Goal: Task Accomplishment & Management: Manage account settings

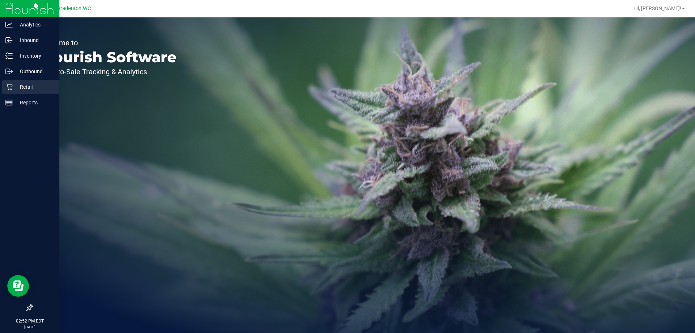
click at [12, 88] on icon at bounding box center [8, 86] width 7 height 7
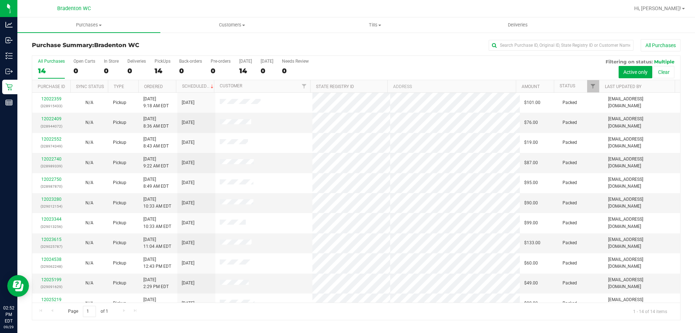
click at [191, 316] on div "Page 1 of 1 1 - 14 of 14 items" at bounding box center [356, 310] width 648 height 17
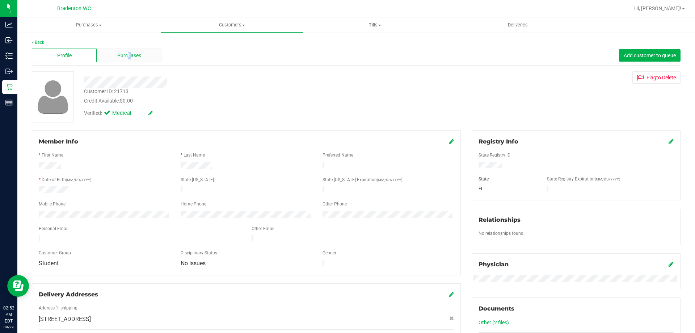
click at [129, 58] on span "Purchases" at bounding box center [129, 56] width 24 height 8
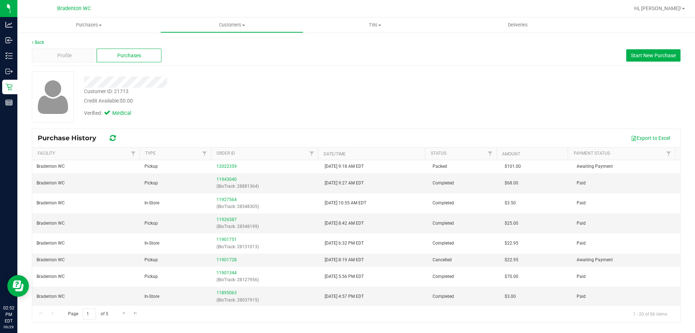
click at [424, 98] on div "Customer ID: 21713 Credit Available: $0.00 Verified: Medical" at bounding box center [356, 96] width 660 height 51
click at [42, 46] on div "Profile Purchases Start New Purchase" at bounding box center [356, 56] width 649 height 20
click at [41, 43] on link "Back" at bounding box center [38, 42] width 12 height 5
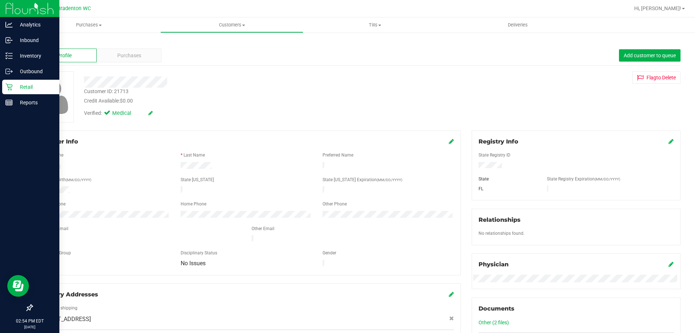
click at [6, 93] on div "Retail" at bounding box center [30, 87] width 57 height 14
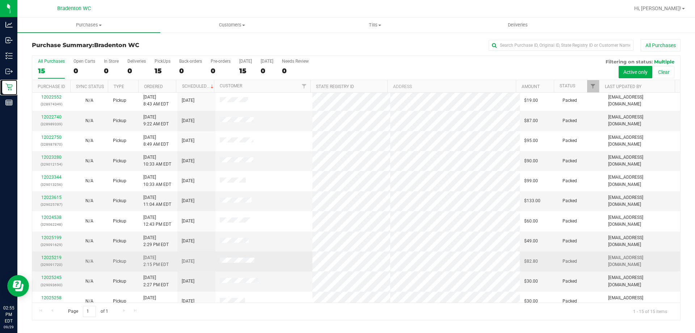
scroll to position [91, 0]
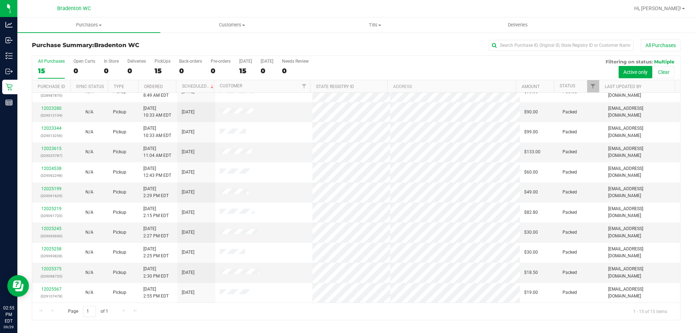
click at [418, 50] on div "All Purchases" at bounding box center [464, 45] width 433 height 12
click at [210, 11] on div at bounding box center [380, 8] width 500 height 14
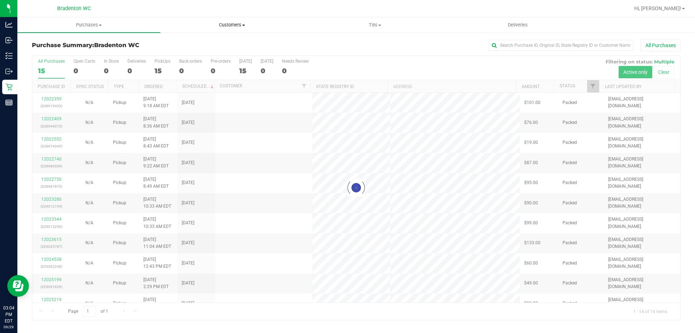
click at [238, 27] on span "Customers" at bounding box center [232, 25] width 142 height 7
click at [218, 43] on li "All customers" at bounding box center [231, 43] width 143 height 9
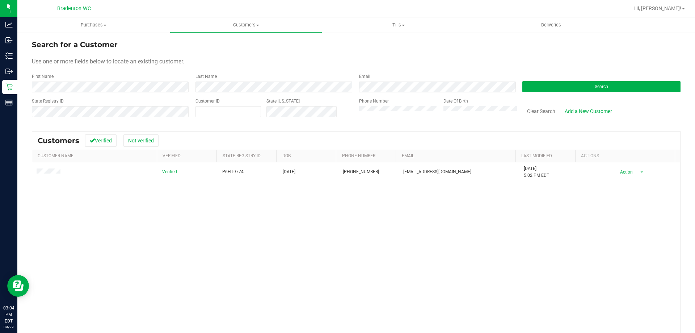
click at [634, 160] on th "Actions" at bounding box center [625, 156] width 100 height 12
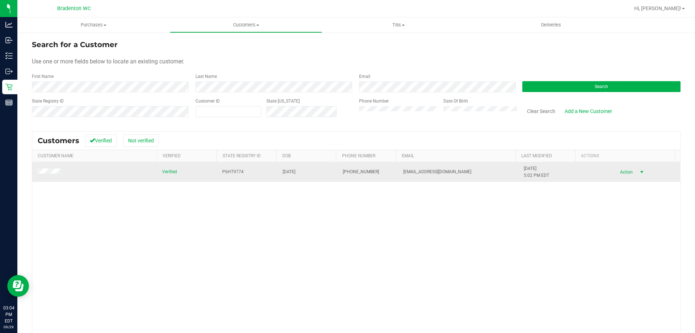
click at [639, 172] on span "select" at bounding box center [642, 172] width 6 height 6
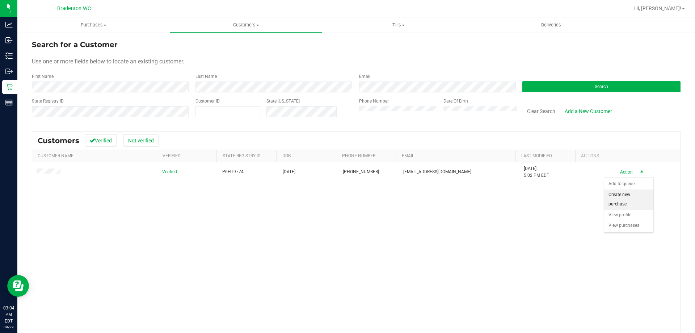
click at [625, 199] on li "Create new purchase" at bounding box center [628, 199] width 49 height 20
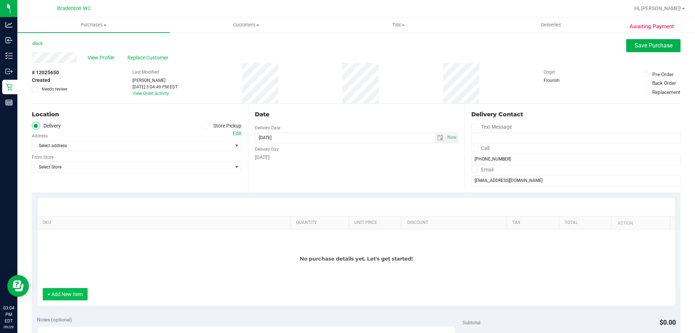
click at [60, 294] on button "+ Add New Item" at bounding box center [65, 294] width 45 height 12
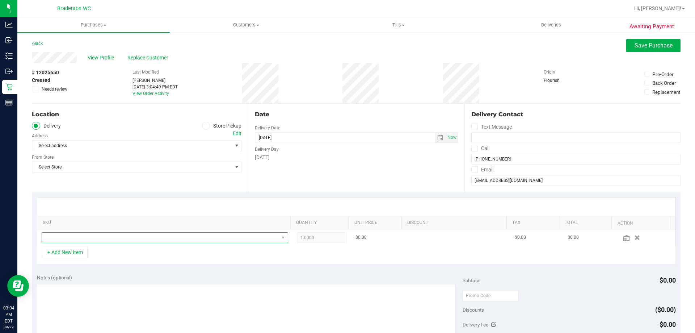
click at [61, 241] on span "NO DATA FOUND" at bounding box center [160, 237] width 237 height 10
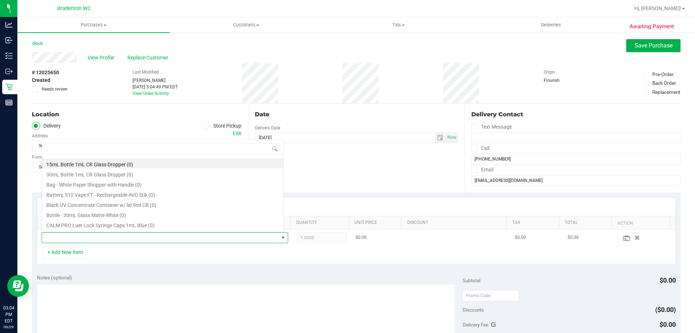
scroll to position [11, 240]
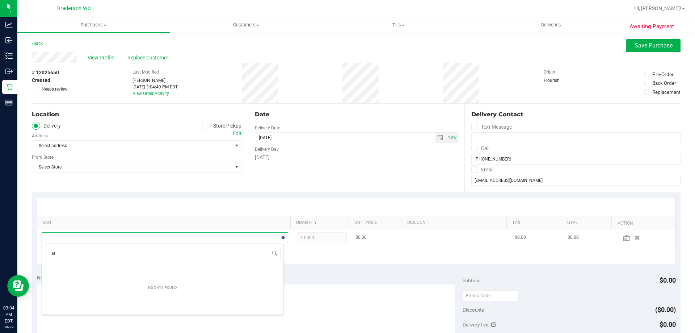
type input "a"
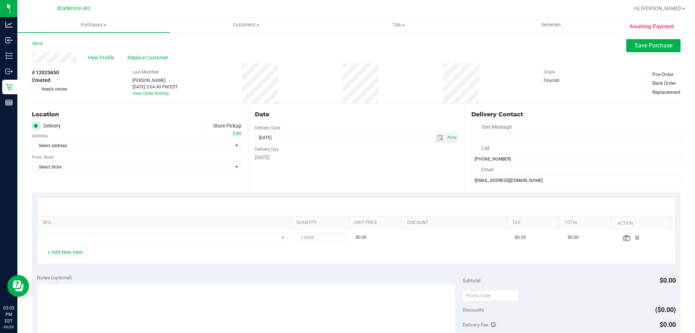
click at [208, 126] on label "Store Pickup" at bounding box center [222, 126] width 40 height 8
click at [0, 0] on input "Store Pickup" at bounding box center [0, 0] width 0 height 0
click at [207, 126] on span at bounding box center [206, 126] width 8 height 8
click at [0, 0] on input "Store Pickup" at bounding box center [0, 0] width 0 height 0
click at [203, 152] on div "Location Delivery Store Pickup Store Select Store Select Store [PERSON_NAME][GE…" at bounding box center [140, 148] width 216 height 89
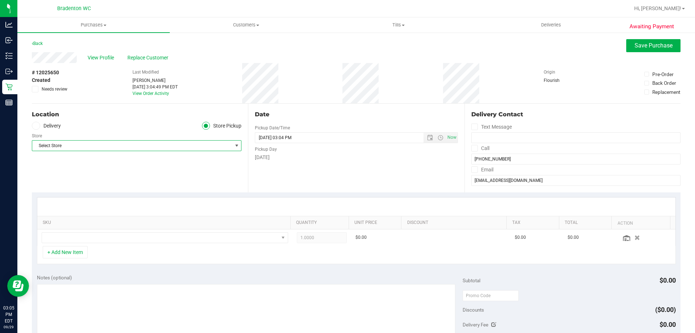
click at [200, 146] on span "Select Store" at bounding box center [132, 145] width 200 height 10
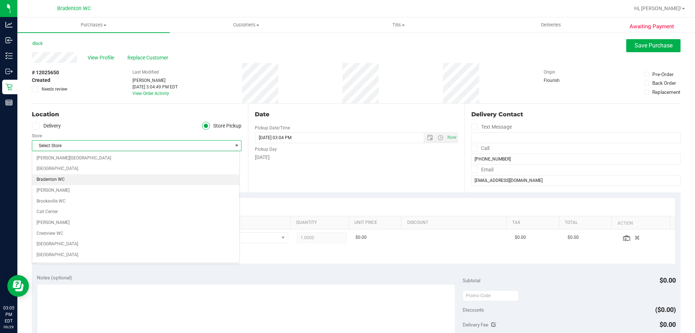
click at [84, 181] on li "Bradenton WC" at bounding box center [135, 179] width 207 height 11
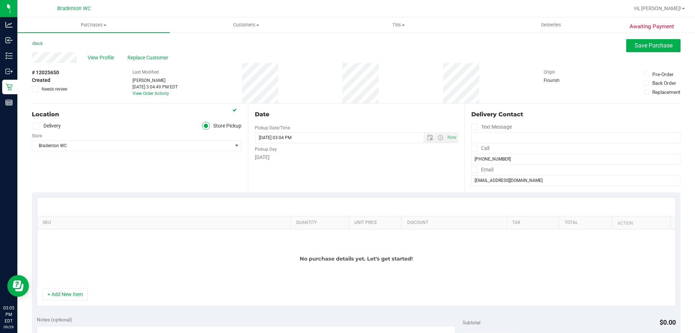
click at [136, 115] on div "Location" at bounding box center [137, 114] width 210 height 9
click at [58, 295] on button "+ Add New Item" at bounding box center [65, 294] width 45 height 12
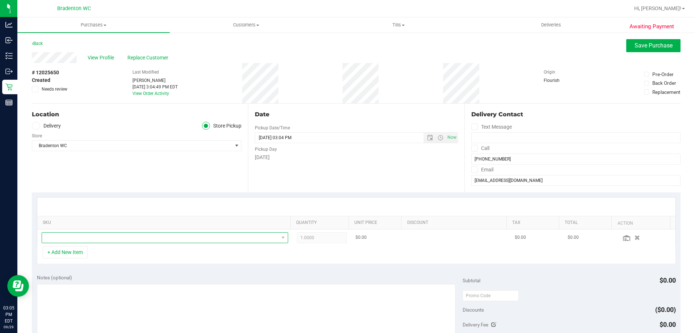
click at [71, 242] on span "NO DATA FOUND" at bounding box center [160, 237] width 237 height 10
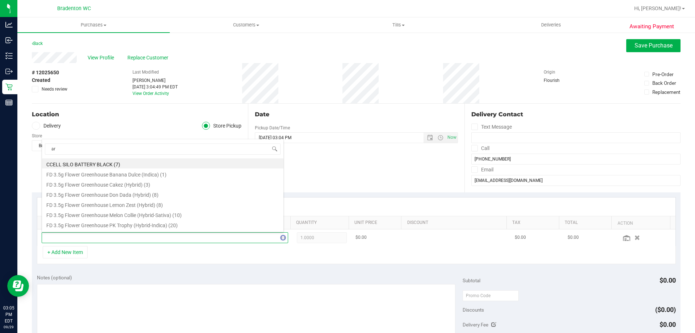
type input "arz"
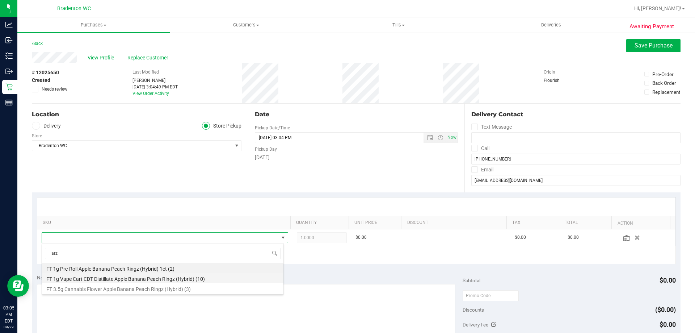
click at [87, 281] on li "FT 1g Vape Cart CDT Distillate Apple Banana Peach Ringz (Hybrid) (10)" at bounding box center [163, 278] width 242 height 10
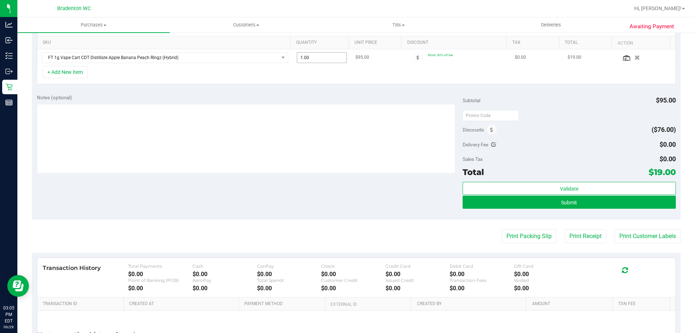
scroll to position [181, 0]
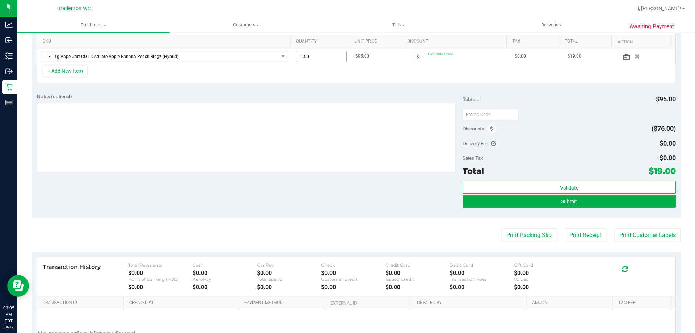
click at [320, 57] on span "1.00 1" at bounding box center [322, 56] width 50 height 11
click at [0, 0] on input "1" at bounding box center [0, 0] width 0 height 0
type input "2"
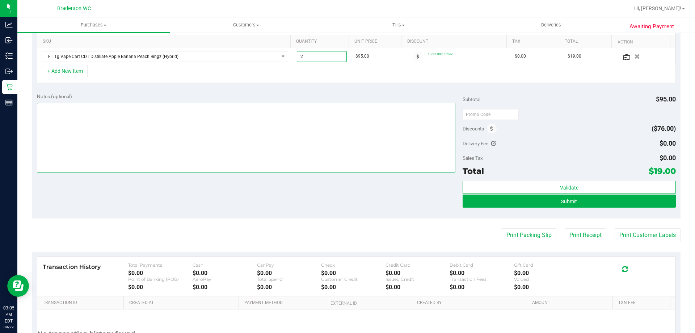
type input "2.00"
click at [297, 104] on textarea at bounding box center [246, 138] width 419 height 70
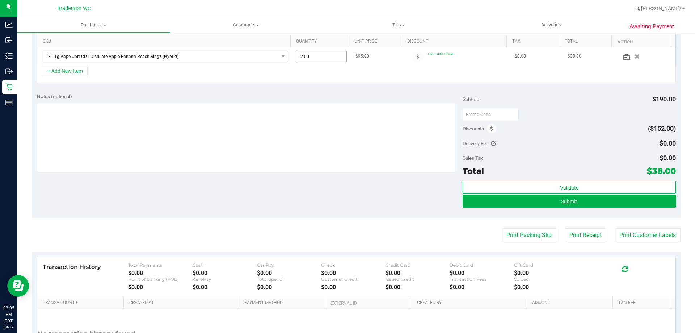
click at [328, 58] on span "2.00 2" at bounding box center [322, 56] width 50 height 11
click at [328, 58] on input "2" at bounding box center [322, 56] width 50 height 10
type input "3"
type input "3.00"
click at [323, 80] on div "+ Add New Item" at bounding box center [356, 74] width 639 height 18
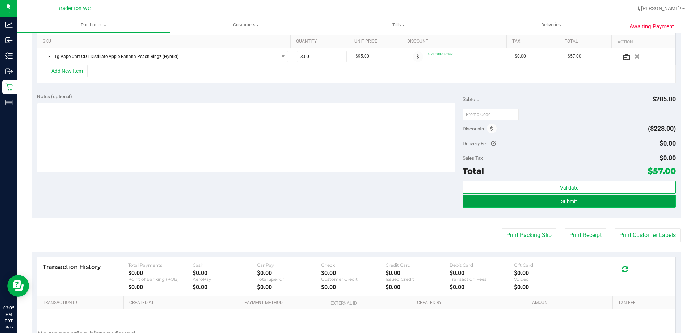
click at [561, 204] on span "Submit" at bounding box center [569, 201] width 16 height 6
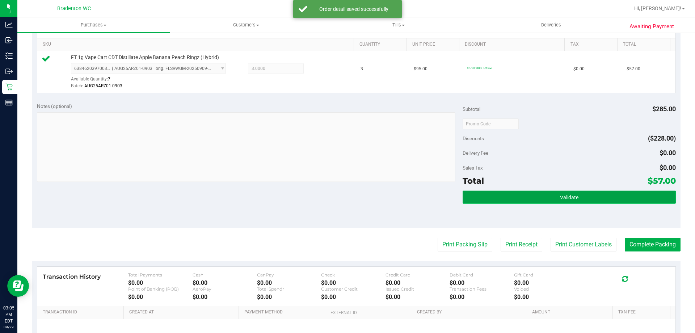
click at [597, 202] on button "Validate" at bounding box center [569, 196] width 213 height 13
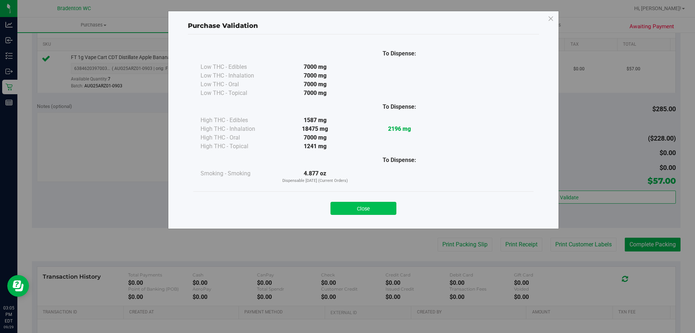
click at [373, 211] on button "Close" at bounding box center [364, 208] width 66 height 13
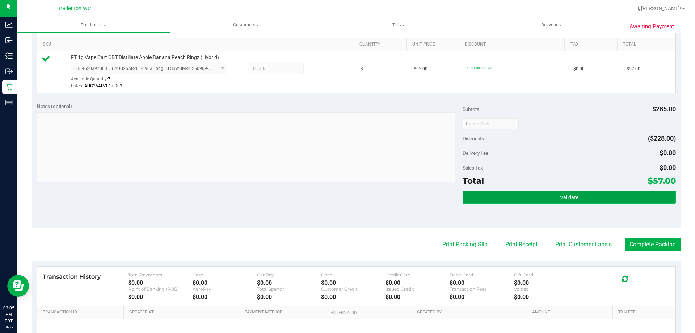
click at [547, 190] on button "Validate" at bounding box center [569, 196] width 213 height 13
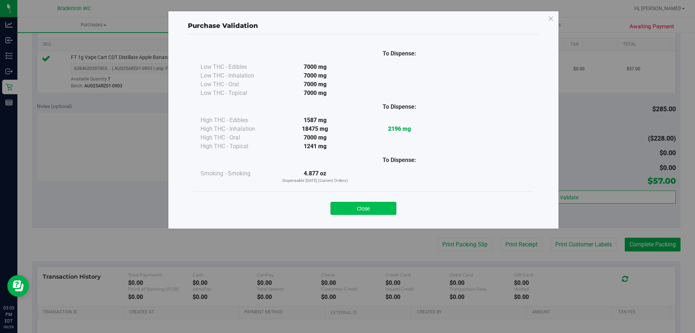
click at [377, 204] on button "Close" at bounding box center [364, 208] width 66 height 13
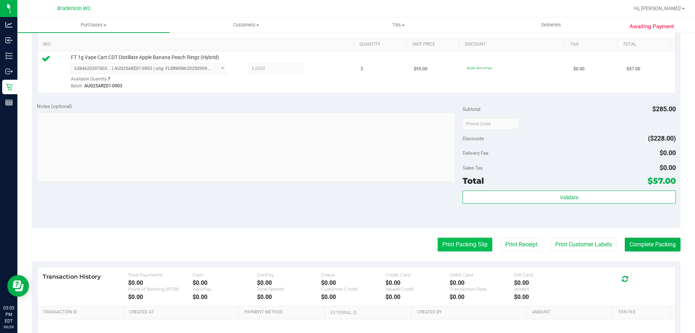
click at [466, 240] on button "Print Packing Slip" at bounding box center [465, 245] width 55 height 14
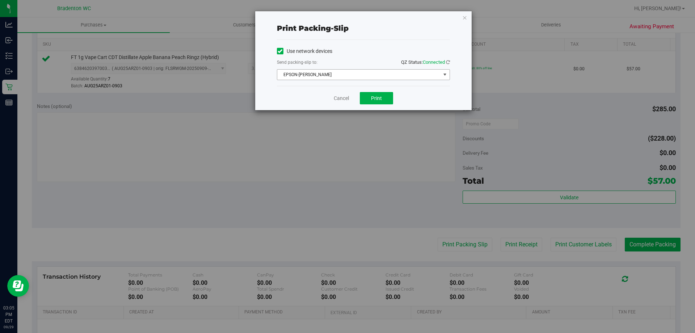
click at [379, 79] on span "EPSON-[PERSON_NAME]" at bounding box center [358, 75] width 163 height 10
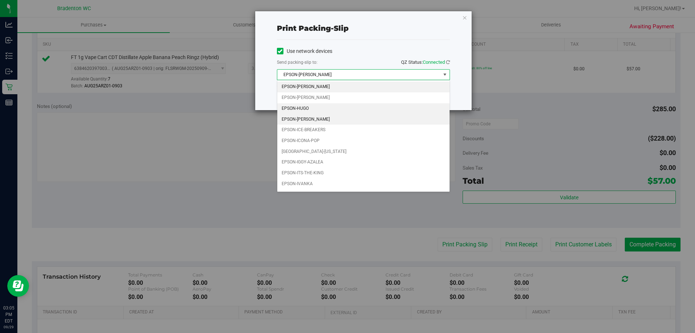
click at [351, 118] on li "EPSON-[PERSON_NAME]" at bounding box center [363, 119] width 172 height 11
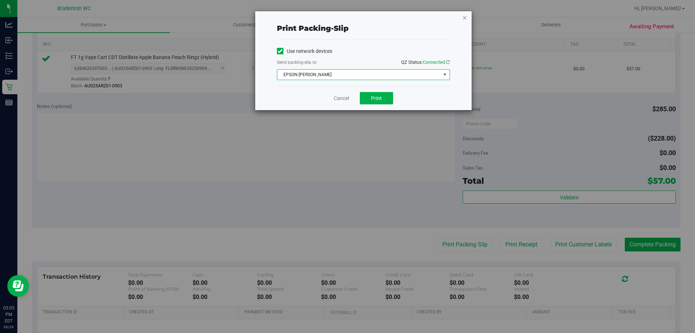
click at [466, 20] on icon "button" at bounding box center [464, 17] width 5 height 9
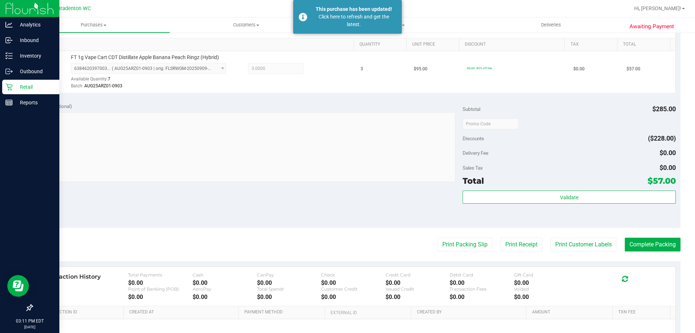
click at [12, 92] on div "Retail" at bounding box center [30, 87] width 57 height 14
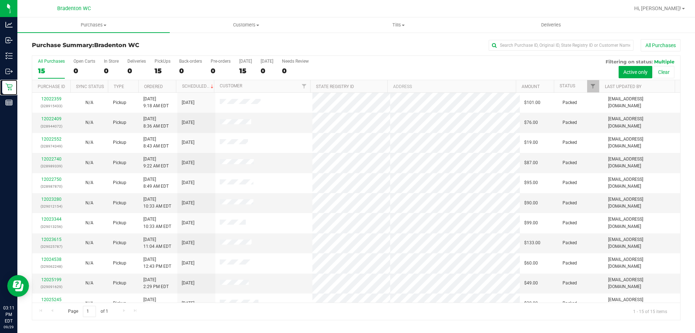
scroll to position [91, 0]
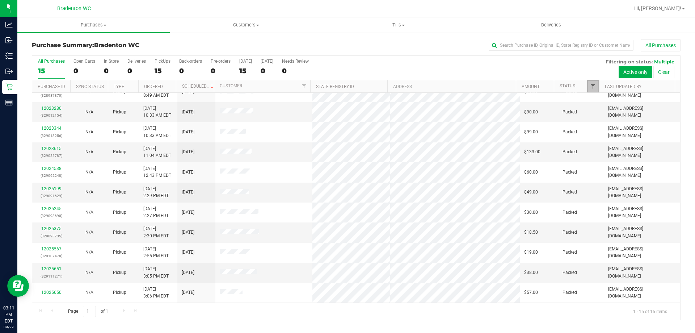
click at [595, 89] on span "Filter" at bounding box center [593, 86] width 6 height 6
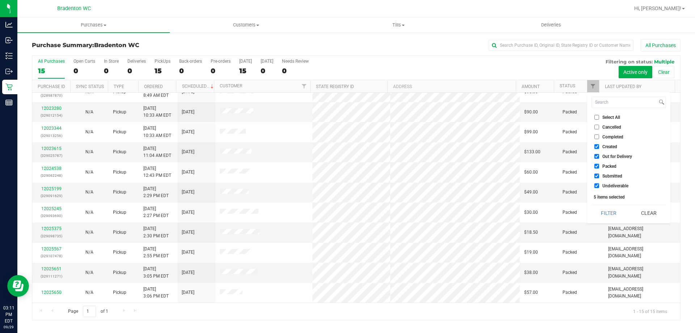
click at [611, 144] on span "Created" at bounding box center [610, 146] width 15 height 4
click at [599, 144] on input "Created" at bounding box center [597, 146] width 5 height 5
checkbox input "false"
click at [611, 156] on span "Out for Delivery" at bounding box center [618, 156] width 30 height 4
click at [599, 156] on input "Out for Delivery" at bounding box center [597, 156] width 5 height 5
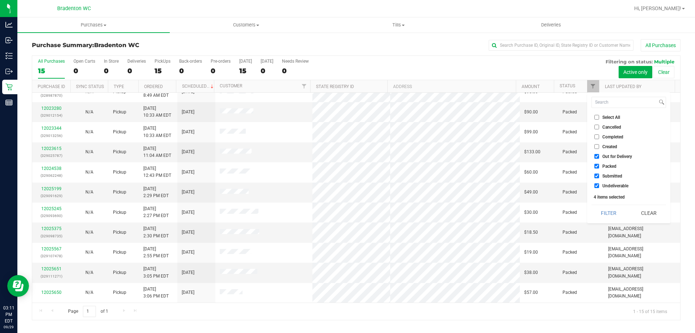
checkbox input "false"
click at [610, 169] on li "Packed" at bounding box center [629, 166] width 75 height 8
click at [613, 189] on li "Undeliverable" at bounding box center [629, 186] width 75 height 8
click at [604, 186] on span "Undeliverable" at bounding box center [616, 186] width 26 height 4
click at [599, 186] on input "Undeliverable" at bounding box center [597, 185] width 5 height 5
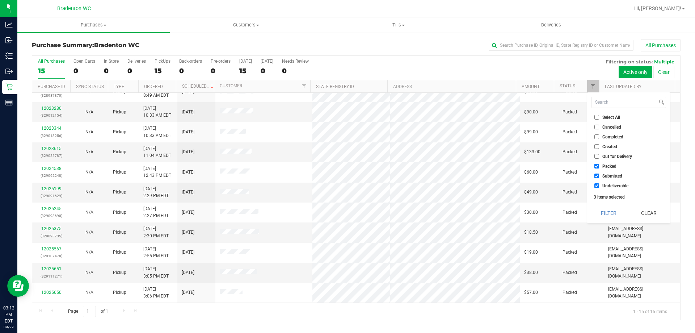
checkbox input "false"
click at [606, 166] on span "Packed" at bounding box center [610, 166] width 14 height 4
click at [599, 166] on input "Packed" at bounding box center [597, 166] width 5 height 5
checkbox input "false"
click at [609, 212] on button "Filter" at bounding box center [609, 213] width 35 height 16
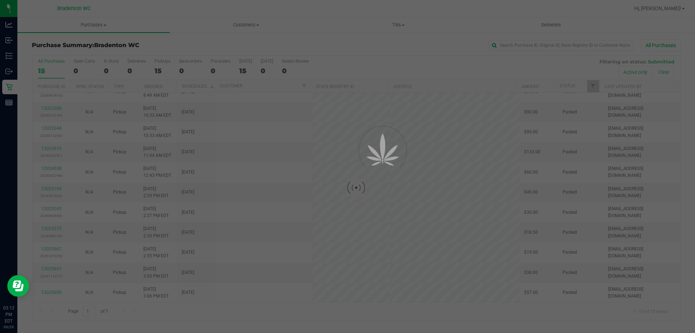
scroll to position [0, 0]
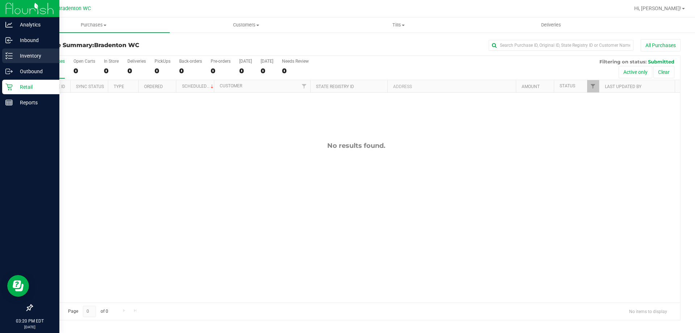
click at [7, 51] on div "Inventory" at bounding box center [30, 56] width 57 height 14
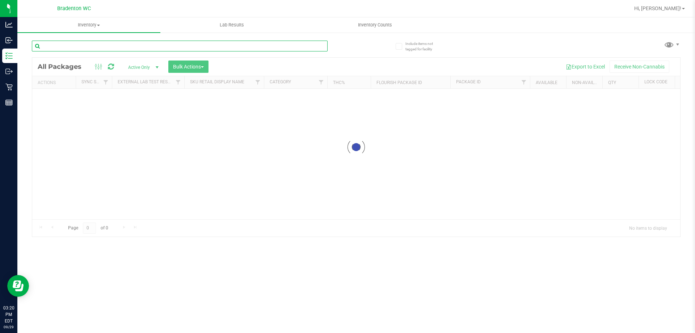
click at [113, 47] on input "text" at bounding box center [180, 46] width 296 height 11
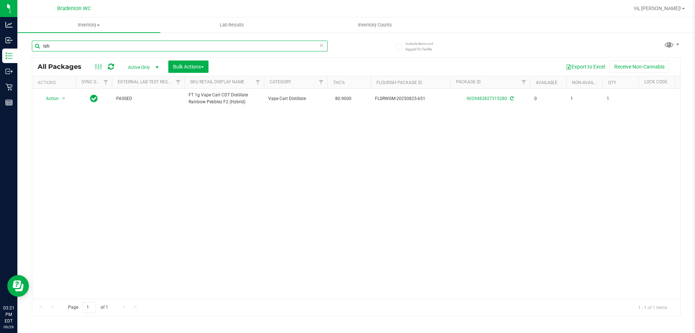
type input "rpb"
click at [101, 177] on div "Action Action Adjust qty Create package Edit attributes Global inventory Locate…" at bounding box center [356, 194] width 648 height 210
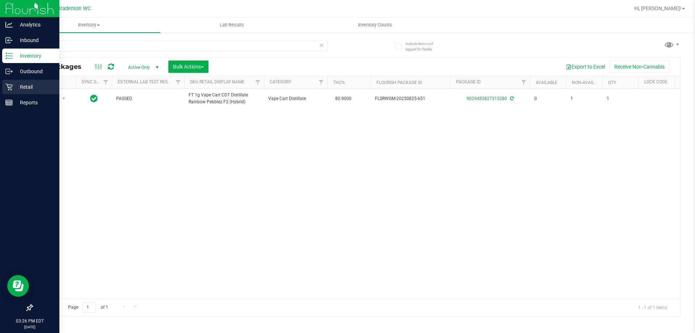
click at [3, 94] on link "Retail" at bounding box center [29, 88] width 59 height 16
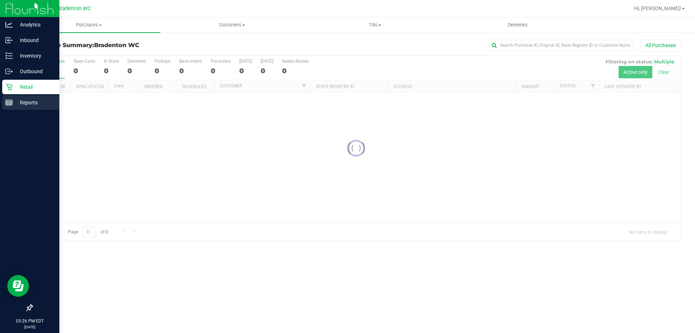
click at [34, 104] on p "Reports" at bounding box center [34, 102] width 43 height 9
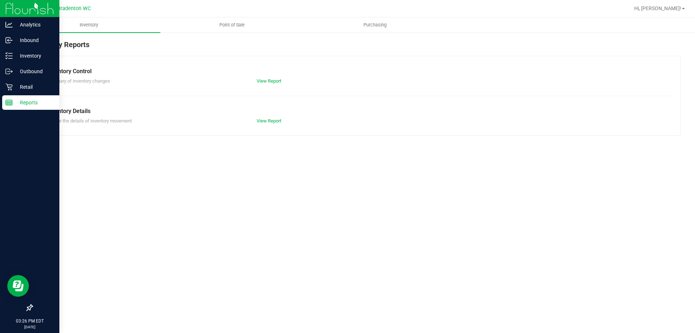
click at [238, 22] on span "Point of Sale" at bounding box center [232, 25] width 45 height 7
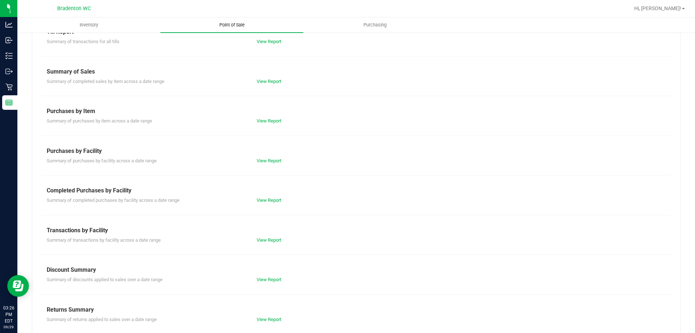
scroll to position [48, 0]
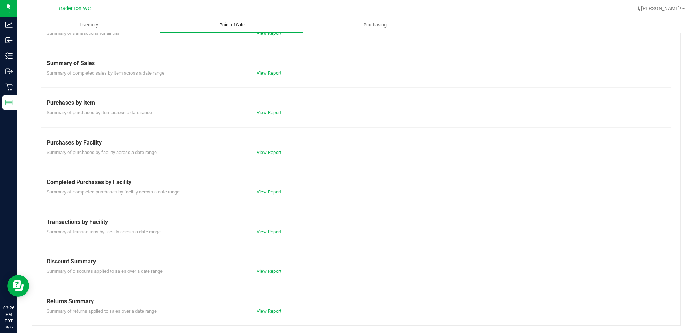
click at [268, 230] on link "View Report" at bounding box center [269, 231] width 25 height 5
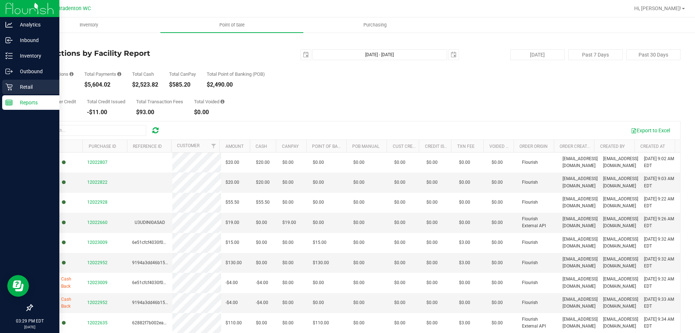
click at [8, 86] on icon at bounding box center [8, 86] width 7 height 7
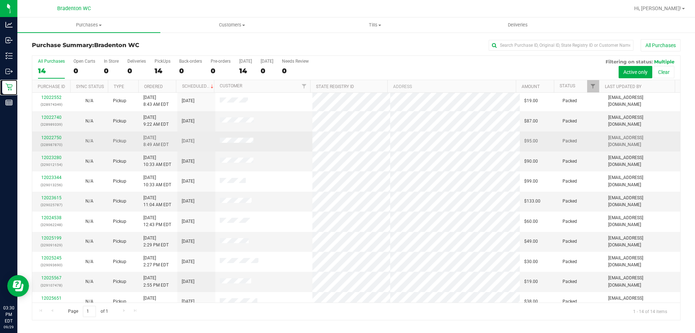
scroll to position [71, 0]
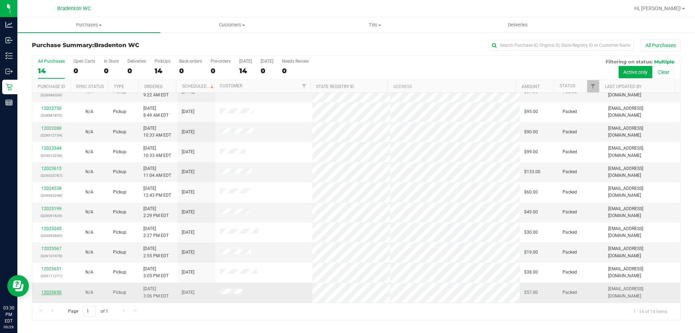
click at [56, 293] on link "12025650" at bounding box center [51, 292] width 20 height 5
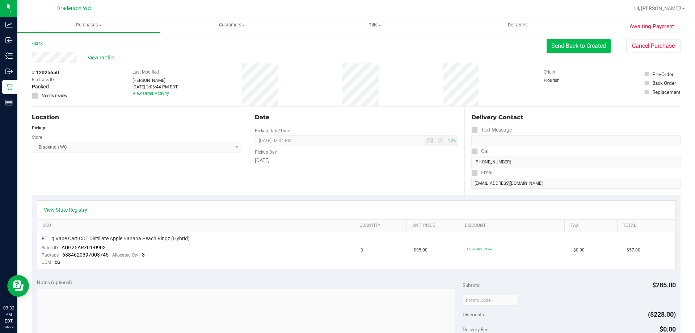
click at [572, 53] on button "Send Back to Created" at bounding box center [579, 46] width 64 height 14
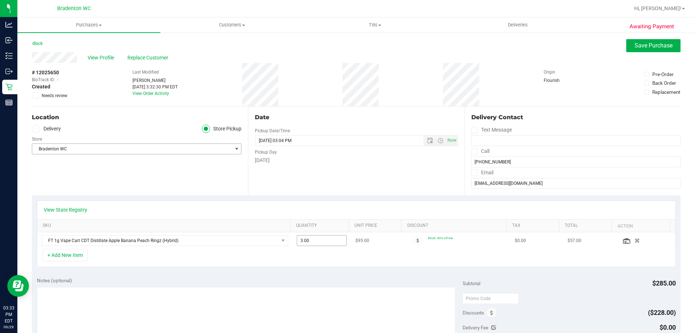
click at [310, 238] on input "3.00" at bounding box center [322, 240] width 50 height 10
type input "3"
click at [634, 243] on icon "button" at bounding box center [637, 240] width 6 height 5
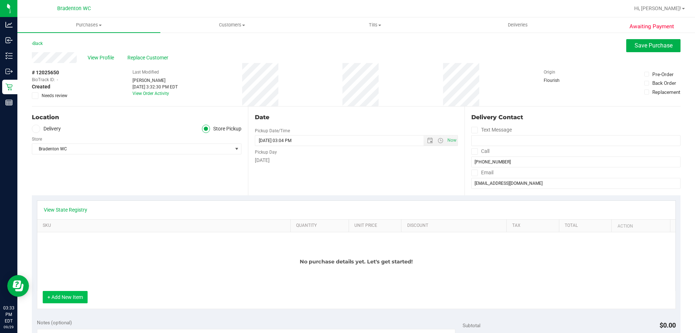
click at [78, 294] on button "+ Add New Item" at bounding box center [65, 297] width 45 height 12
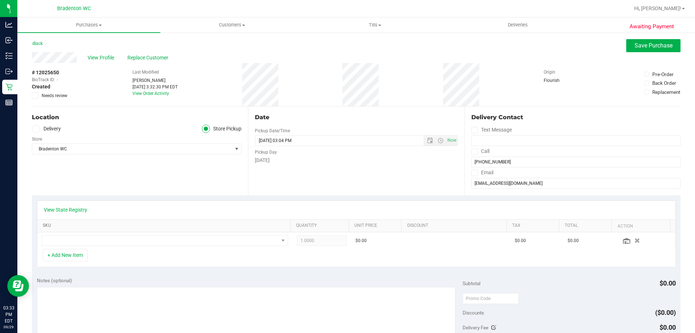
click at [171, 227] on link "SKU" at bounding box center [165, 226] width 245 height 6
click at [182, 240] on span "NO DATA FOUND" at bounding box center [160, 240] width 237 height 10
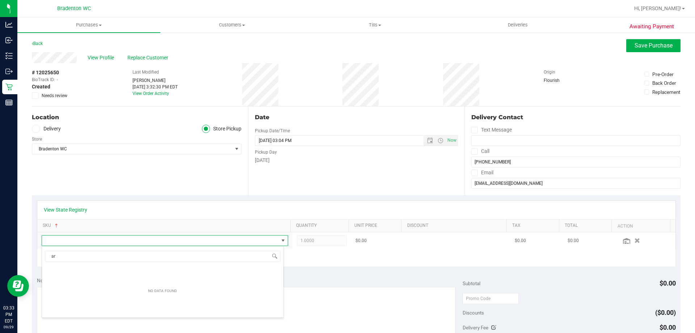
type input "arz"
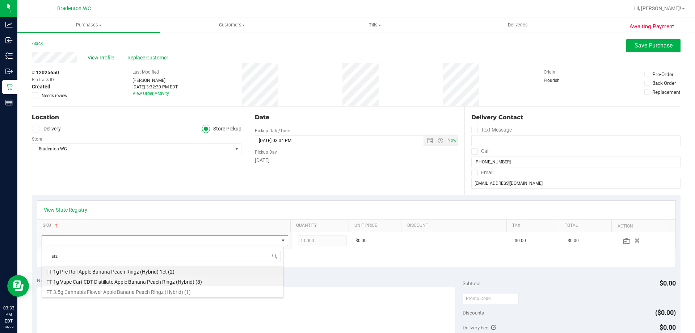
click at [143, 282] on li "FT 1g Vape Cart CDT Distillate Apple Banana Peach Ringz (Hybrid) (8)" at bounding box center [163, 281] width 242 height 10
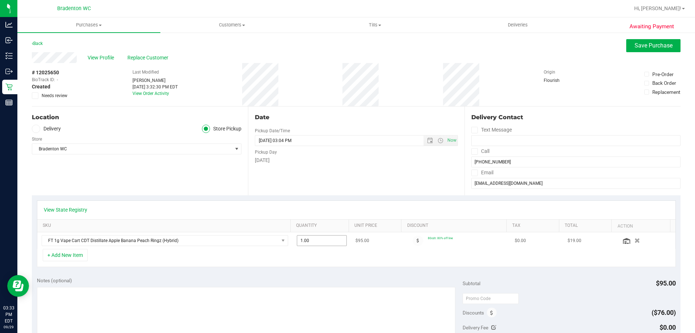
click at [316, 240] on input "1.00" at bounding box center [322, 240] width 50 height 10
type input "2"
click at [434, 269] on div "View State Registry SKU Quantity Unit Price Discount Tax Total Action FT 1g Vap…" at bounding box center [356, 233] width 649 height 77
type input "2.00"
click at [646, 46] on span "Save Purchase" at bounding box center [654, 45] width 38 height 7
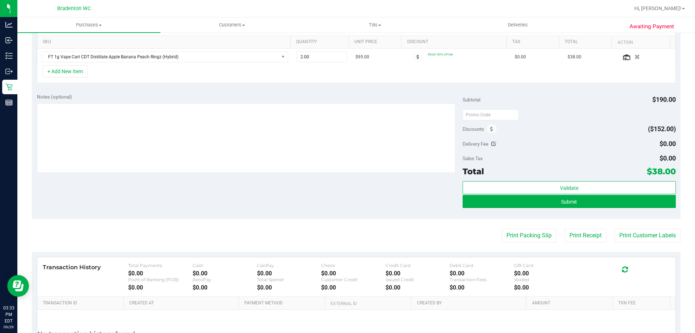
scroll to position [253, 0]
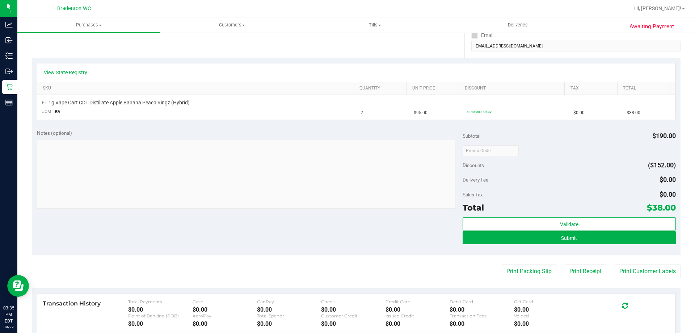
scroll to position [242, 0]
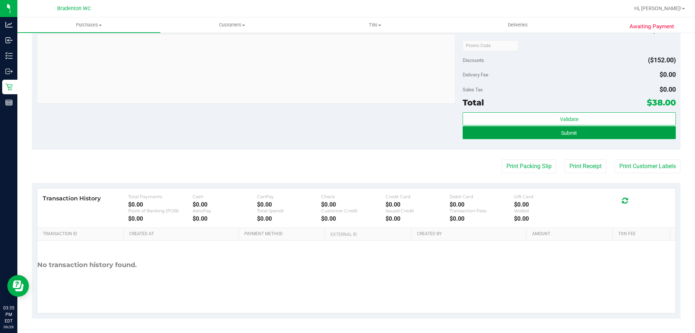
click at [556, 131] on button "Submit" at bounding box center [569, 132] width 213 height 13
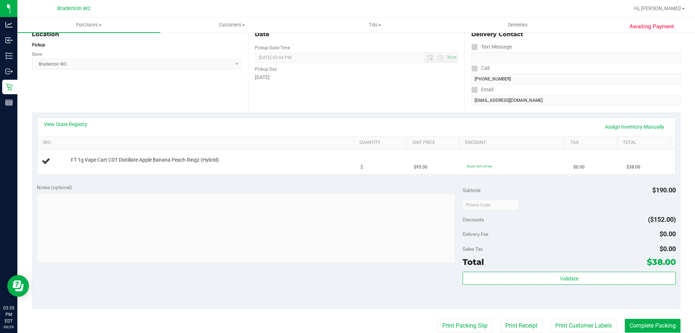
scroll to position [0, 0]
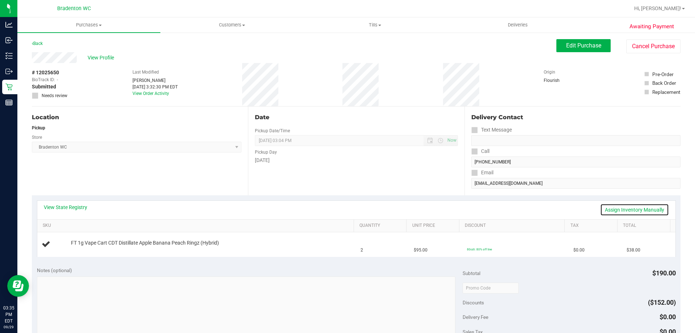
click at [613, 209] on link "Assign Inventory Manually" at bounding box center [634, 209] width 69 height 12
click at [91, 250] on div "Add Package" at bounding box center [211, 247] width 280 height 7
click at [81, 249] on link "Add Package" at bounding box center [84, 247] width 26 height 5
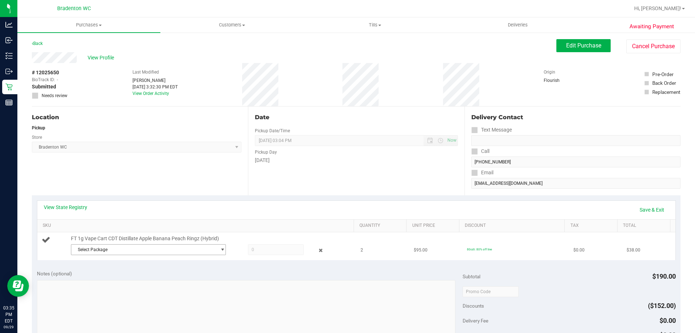
click at [186, 253] on span "Select Package" at bounding box center [143, 249] width 145 height 10
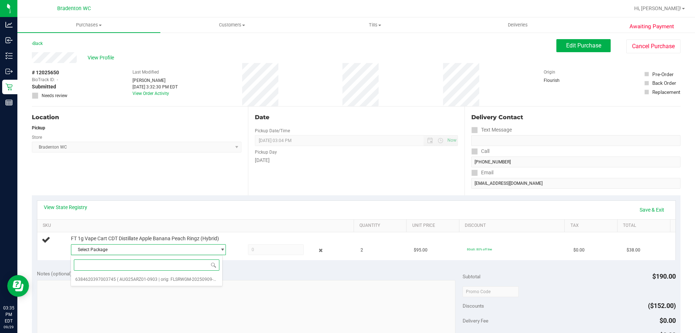
click at [150, 273] on span at bounding box center [146, 264] width 151 height 17
click at [154, 277] on span "( AUG25ARZ01-0903 | orig: FLSRWGM-20250909-1013 )" at bounding box center [171, 279] width 109 height 5
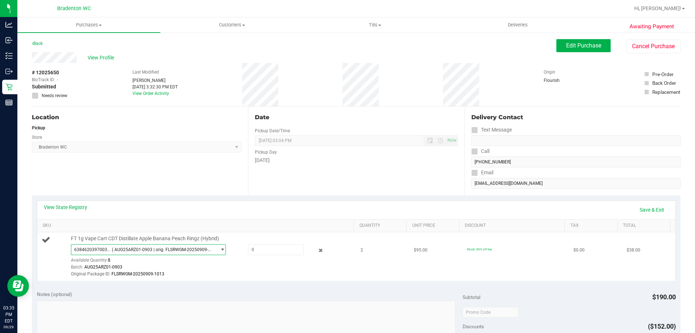
click at [271, 256] on div "6384620397003745 ( AUG25ARZ01-0903 | orig: FLSRWGM-20250909-1013 ) 638462039700…" at bounding box center [211, 261] width 280 height 34
click at [270, 249] on span at bounding box center [276, 249] width 56 height 11
type input "2"
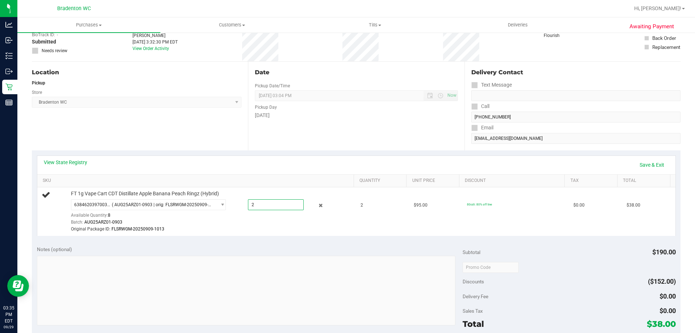
scroll to position [60, 0]
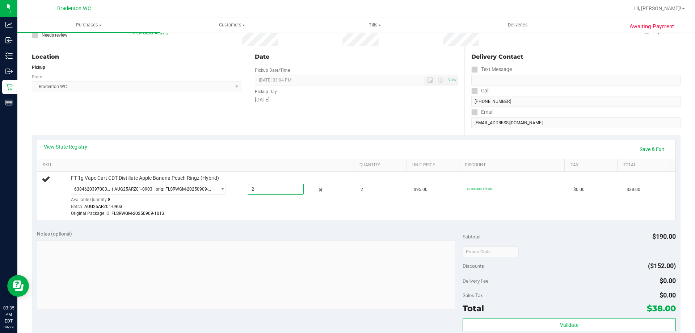
click at [542, 234] on div "Subtotal $190.00" at bounding box center [569, 236] width 213 height 13
type input "2.0000"
click at [540, 231] on div "Subtotal $190.00" at bounding box center [569, 236] width 213 height 13
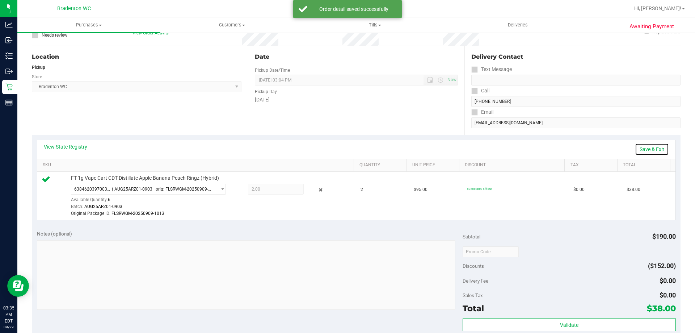
click at [647, 147] on link "Save & Exit" at bounding box center [652, 149] width 34 height 12
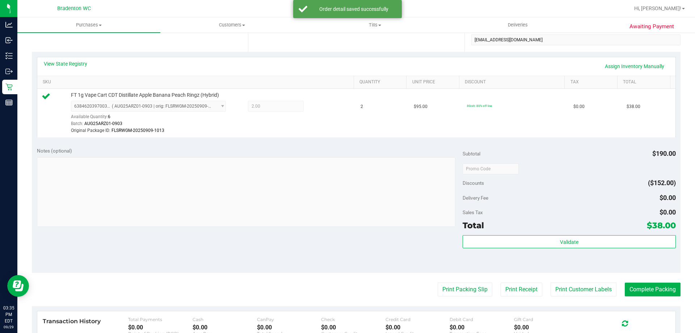
scroll to position [167, 0]
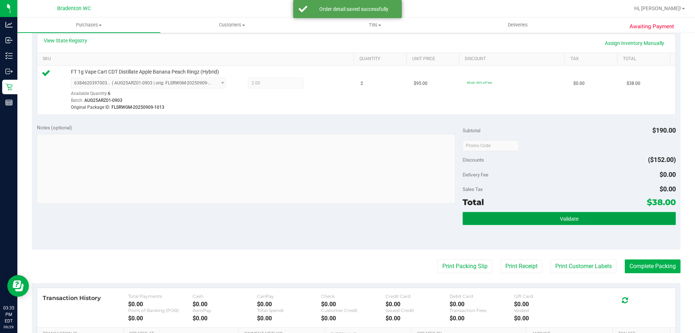
click at [548, 213] on button "Validate" at bounding box center [569, 218] width 213 height 13
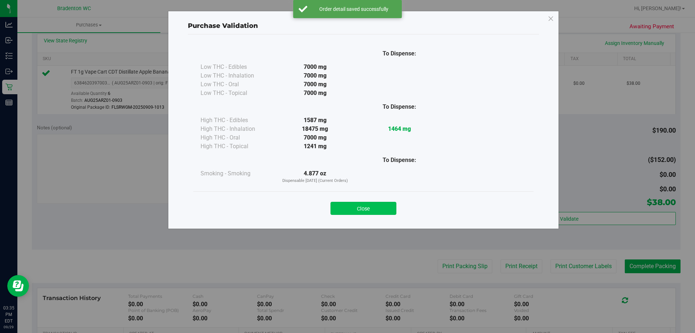
click at [382, 207] on button "Close" at bounding box center [364, 208] width 66 height 13
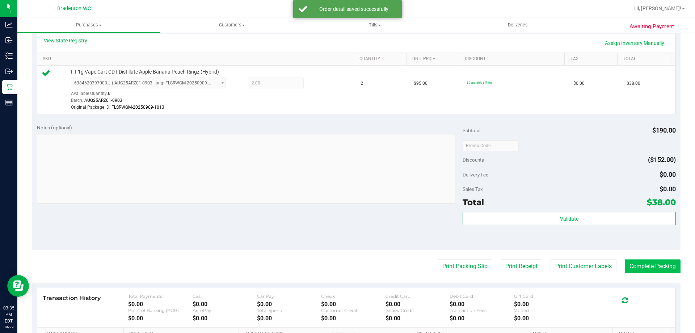
click at [656, 268] on button "Complete Packing" at bounding box center [653, 266] width 56 height 14
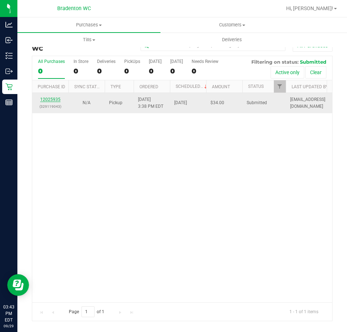
click at [47, 101] on link "12025935" at bounding box center [50, 99] width 20 height 5
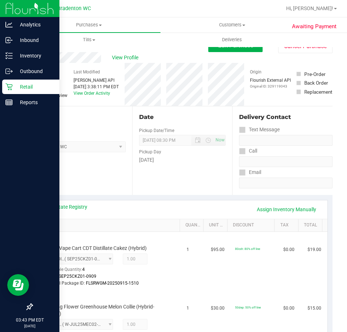
click at [30, 81] on div "Retail" at bounding box center [30, 87] width 57 height 14
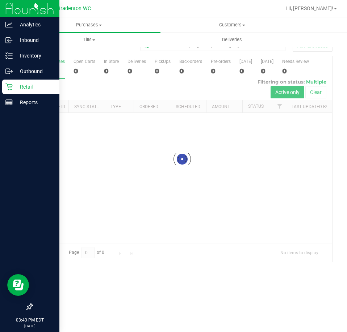
click at [30, 91] on p "Retail" at bounding box center [34, 87] width 43 height 9
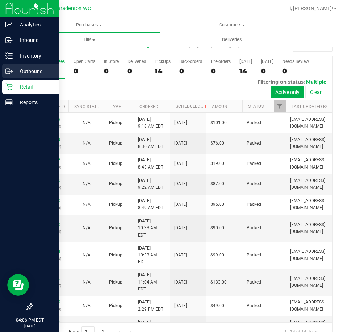
click at [3, 66] on div "Outbound" at bounding box center [30, 71] width 57 height 14
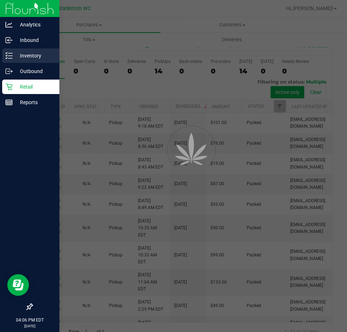
click at [7, 57] on icon at bounding box center [8, 55] width 7 height 7
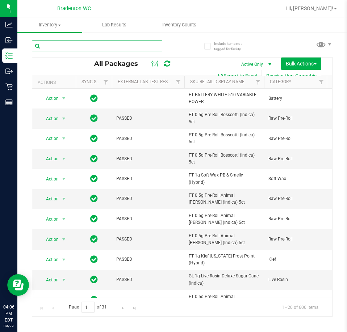
click at [107, 42] on input "text" at bounding box center [97, 46] width 130 height 11
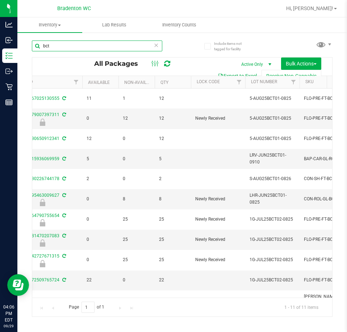
type input "bct"
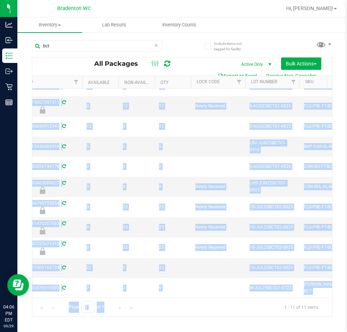
click at [159, 297] on div "All Packages Active Only Active Only Lab Samples Locked All External Internal B…" at bounding box center [182, 187] width 301 height 260
click at [171, 308] on div "Page 1 of 1 1 - 11 of 11 items" at bounding box center [182, 307] width 300 height 19
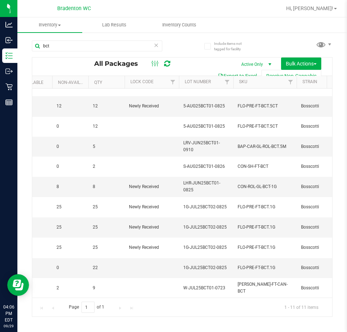
scroll to position [18, 420]
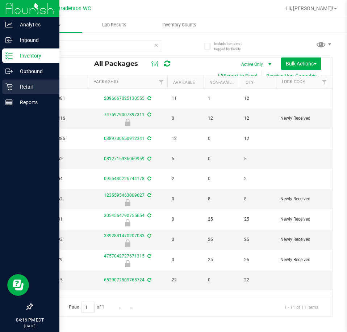
click at [8, 88] on icon at bounding box center [8, 86] width 7 height 7
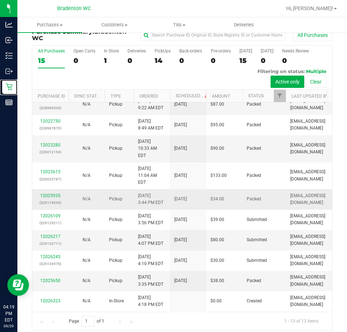
scroll to position [16, 0]
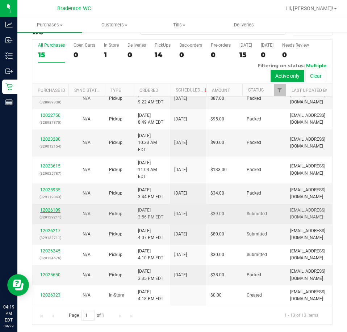
click at [44, 209] on link "12026109" at bounding box center [50, 210] width 20 height 5
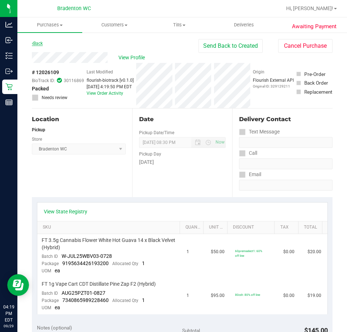
click at [40, 45] on link "Back" at bounding box center [37, 43] width 11 height 5
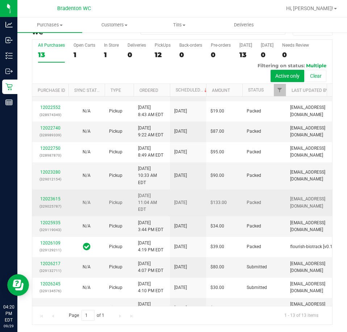
scroll to position [119, 0]
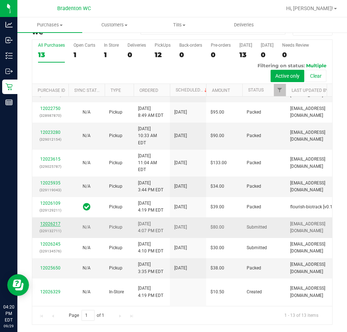
click at [46, 222] on link "12026217" at bounding box center [50, 224] width 20 height 5
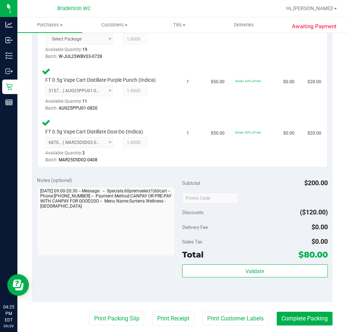
scroll to position [330, 0]
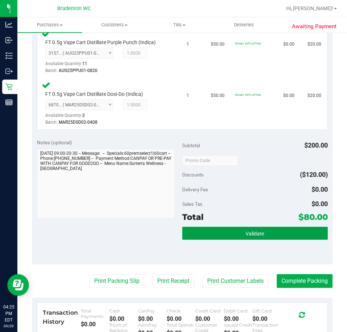
click at [238, 228] on button "Validate" at bounding box center [255, 233] width 146 height 13
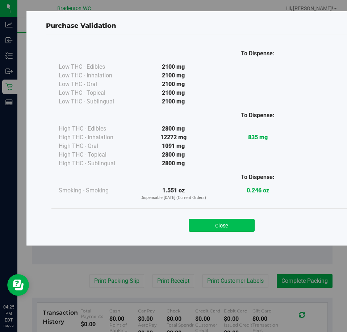
click at [230, 227] on button "Close" at bounding box center [222, 225] width 66 height 13
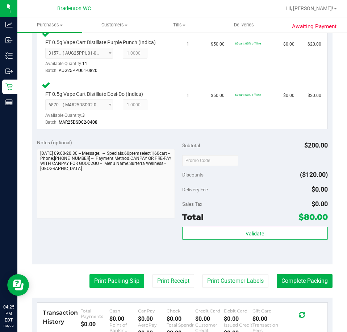
click at [109, 280] on button "Print Packing Slip" at bounding box center [116, 281] width 55 height 14
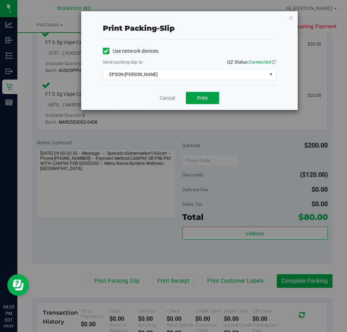
click at [207, 94] on button "Print" at bounding box center [202, 98] width 33 height 12
click at [290, 13] on icon "button" at bounding box center [290, 17] width 5 height 9
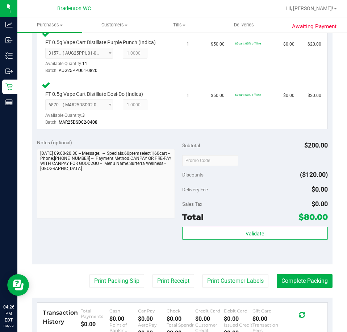
click at [256, 219] on div "Total $80.00" at bounding box center [255, 217] width 146 height 13
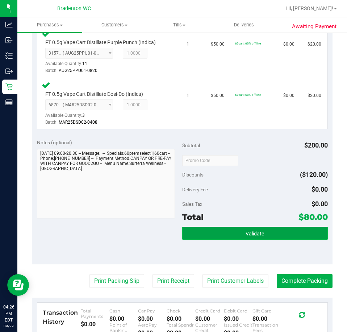
click at [268, 237] on button "Validate" at bounding box center [255, 233] width 146 height 13
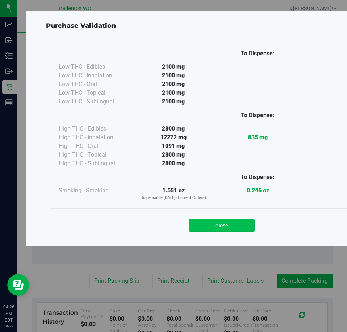
click at [240, 219] on button "Close" at bounding box center [222, 225] width 66 height 13
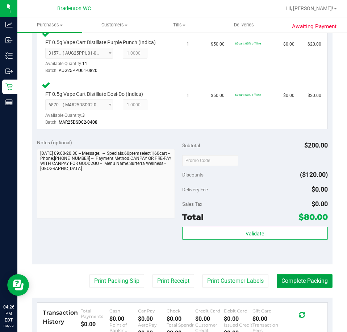
click at [302, 285] on button "Complete Packing" at bounding box center [305, 281] width 56 height 14
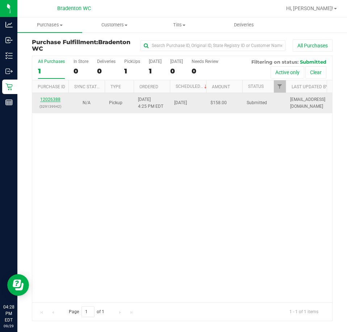
click at [47, 100] on link "12026388" at bounding box center [50, 99] width 20 height 5
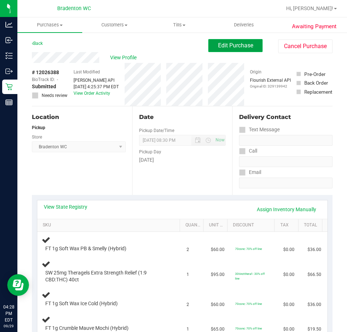
click at [222, 46] on span "Edit Purchase" at bounding box center [235, 45] width 35 height 7
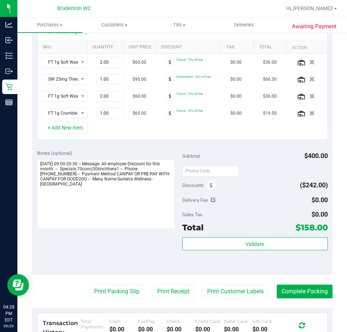
scroll to position [181, 0]
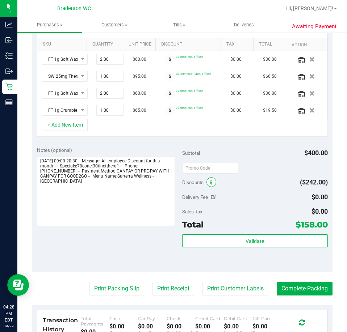
click at [210, 178] on span at bounding box center [211, 182] width 10 height 10
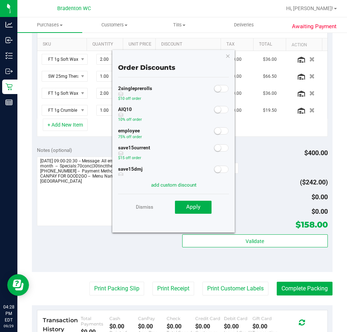
click at [218, 131] on span at bounding box center [221, 130] width 14 height 7
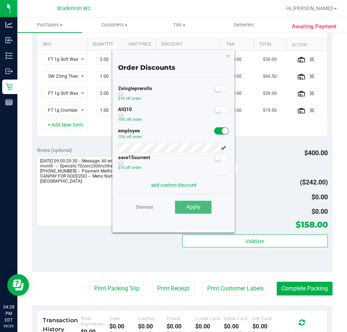
click at [194, 208] on span "Apply" at bounding box center [193, 207] width 14 height 7
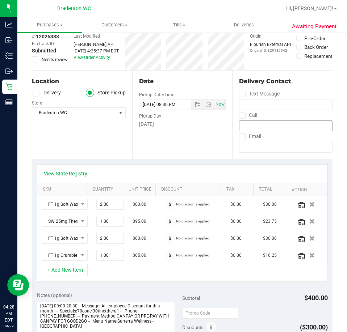
scroll to position [0, 0]
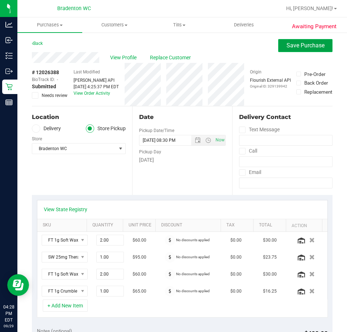
click at [302, 47] on span "Save Purchase" at bounding box center [305, 45] width 38 height 7
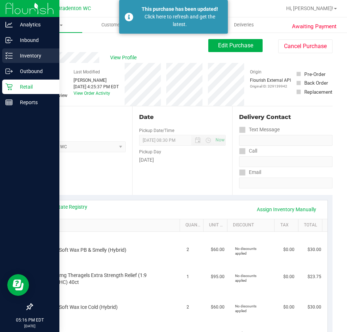
click at [6, 53] on icon at bounding box center [8, 55] width 7 height 7
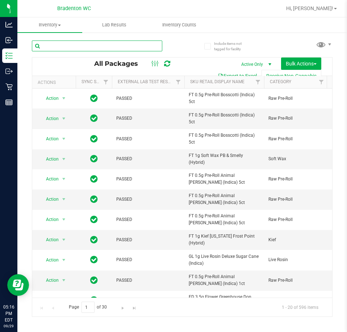
click at [114, 45] on input "text" at bounding box center [97, 46] width 130 height 11
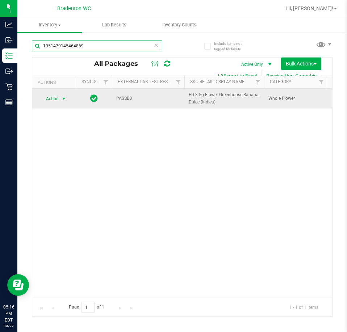
type input "1951479145464869"
click at [64, 100] on span "select" at bounding box center [64, 99] width 6 height 6
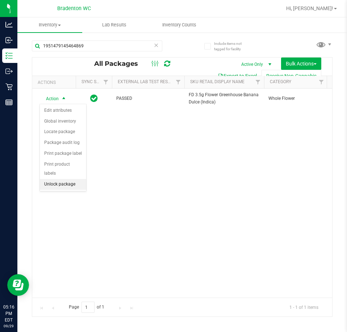
click at [77, 179] on li "Unlock package" at bounding box center [63, 184] width 46 height 11
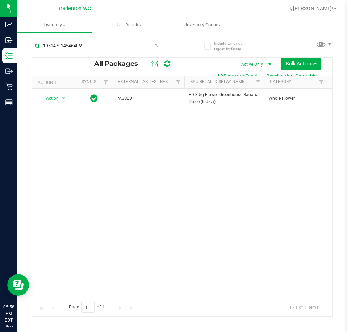
click at [156, 44] on icon at bounding box center [156, 45] width 5 height 9
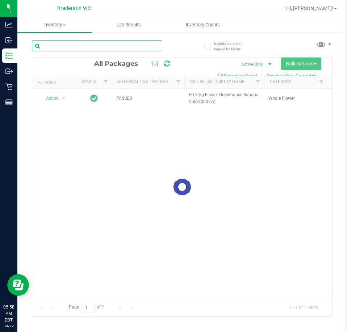
click at [135, 46] on input "text" at bounding box center [97, 46] width 130 height 11
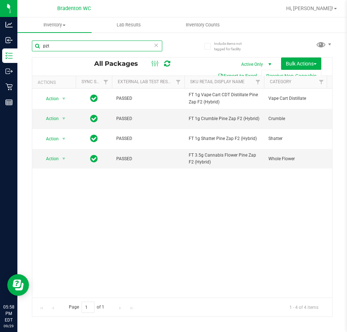
type input "pzt"
drag, startPoint x: 83, startPoint y: 298, endPoint x: 92, endPoint y: 298, distance: 8.7
click at [92, 298] on div "Page 1 of 1 1 - 4 of 4 items" at bounding box center [182, 307] width 300 height 19
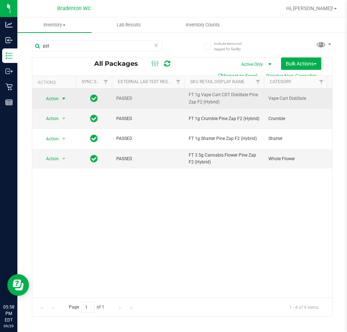
click at [50, 102] on span "Action" at bounding box center [49, 99] width 20 height 10
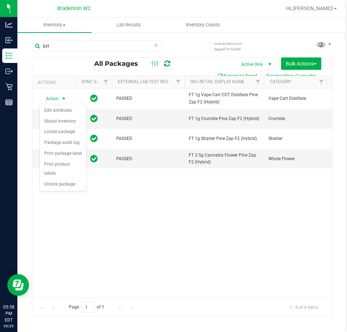
click at [75, 182] on div "Action Edit attributes Global inventory Locate package Package audit log Print …" at bounding box center [62, 148] width 47 height 88
click at [72, 179] on li "Unlock package" at bounding box center [63, 184] width 46 height 11
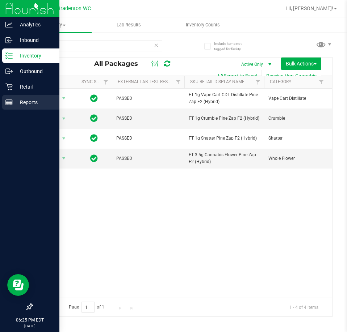
click at [8, 104] on line at bounding box center [9, 104] width 7 height 0
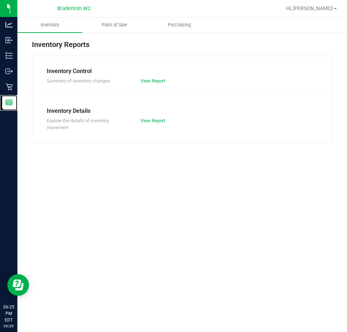
click at [116, 11] on div "Bradenton WC" at bounding box center [74, 8] width 106 height 11
click at [116, 22] on span "Point of Sale" at bounding box center [114, 25] width 45 height 7
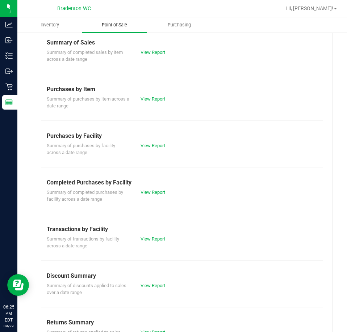
scroll to position [98, 0]
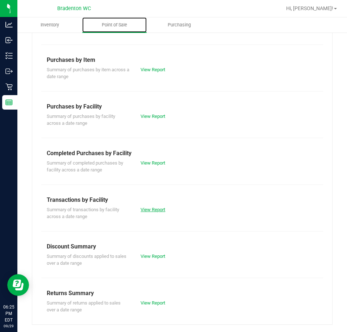
click at [149, 211] on link "View Report" at bounding box center [152, 209] width 25 height 5
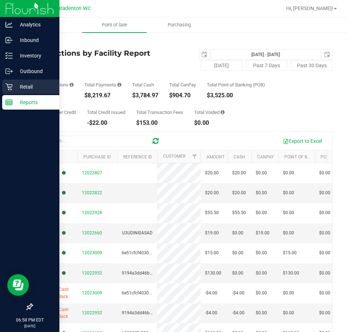
click at [9, 92] on div "Retail" at bounding box center [30, 87] width 57 height 14
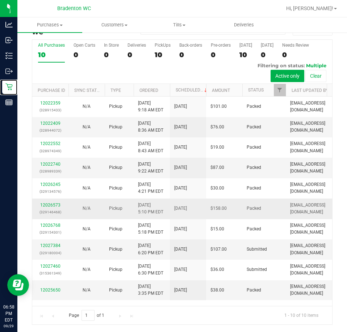
scroll to position [52, 0]
click at [46, 247] on link "12027384" at bounding box center [50, 245] width 20 height 5
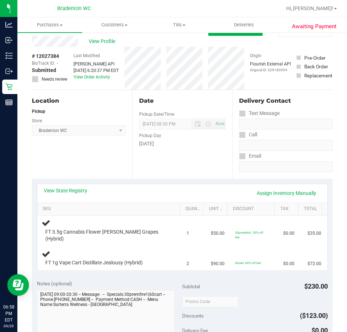
click at [91, 180] on div "View State Registry Assign Inventory Manually SKU Quantity Unit Price Discount …" at bounding box center [182, 227] width 301 height 97
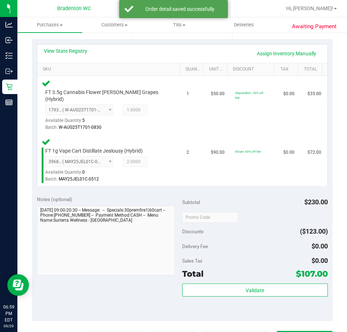
scroll to position [161, 0]
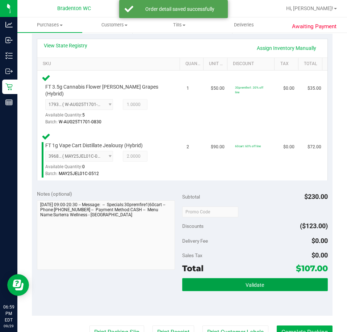
click at [209, 278] on button "Validate" at bounding box center [255, 284] width 146 height 13
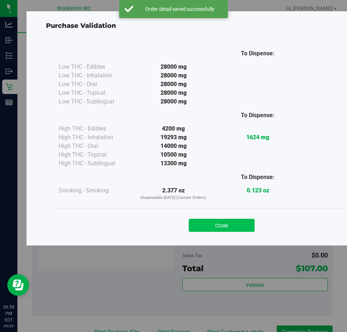
click at [211, 229] on button "Close" at bounding box center [222, 225] width 66 height 13
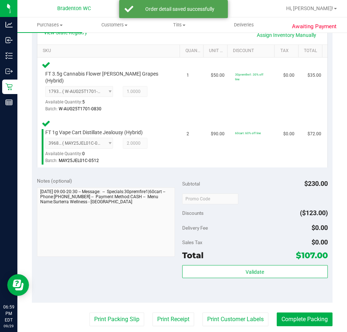
scroll to position [175, 0]
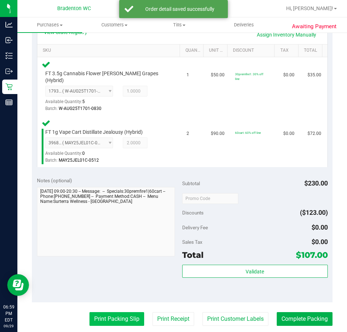
click at [114, 312] on button "Print Packing Slip" at bounding box center [116, 319] width 55 height 14
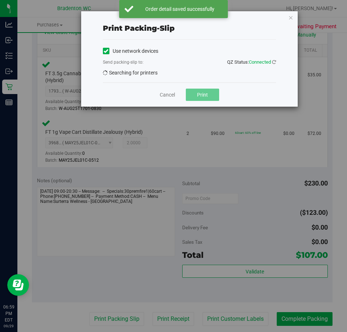
click at [114, 312] on div "Print packing-slip Use network devices Send packing-slip to: QZ Status: Connect…" at bounding box center [176, 166] width 352 height 332
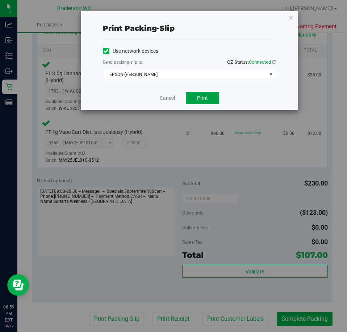
click at [215, 95] on button "Print" at bounding box center [202, 98] width 33 height 12
click at [293, 18] on icon "button" at bounding box center [290, 17] width 5 height 9
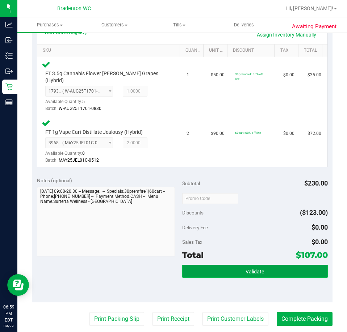
click at [222, 265] on button "Validate" at bounding box center [255, 271] width 146 height 13
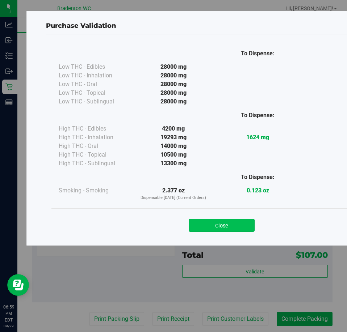
click at [222, 223] on button "Close" at bounding box center [222, 225] width 66 height 13
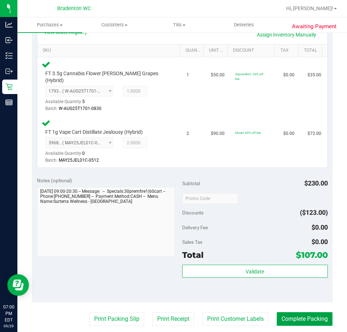
click at [297, 313] on button "Complete Packing" at bounding box center [305, 319] width 56 height 14
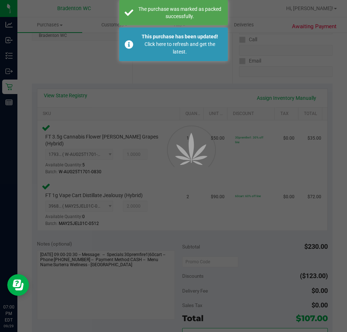
scroll to position [8, 0]
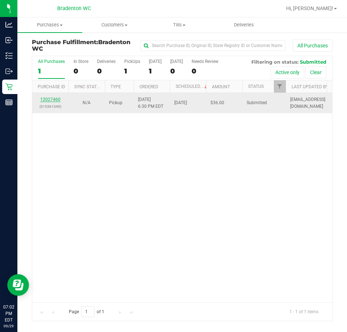
click at [59, 99] on link "12027460" at bounding box center [50, 99] width 20 height 5
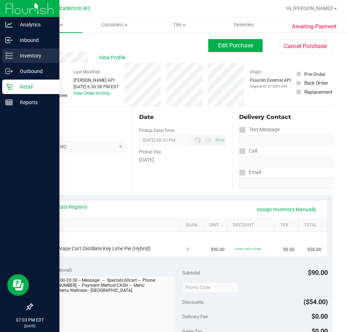
click at [14, 56] on p "Inventory" at bounding box center [34, 55] width 43 height 9
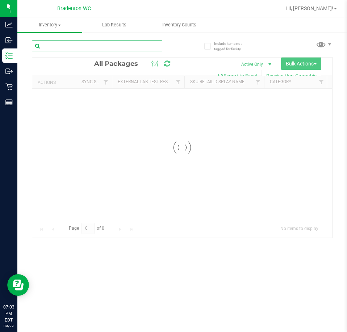
click at [103, 43] on input "text" at bounding box center [97, 46] width 130 height 11
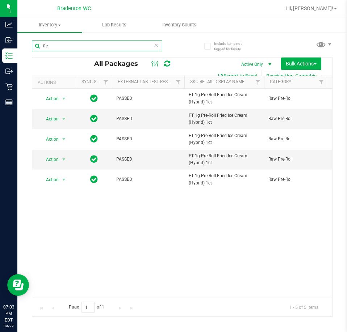
type input "fic"
click at [84, 295] on div "All Packages Active Only Active Only Lab Samples Locked All External Internal B…" at bounding box center [182, 187] width 301 height 260
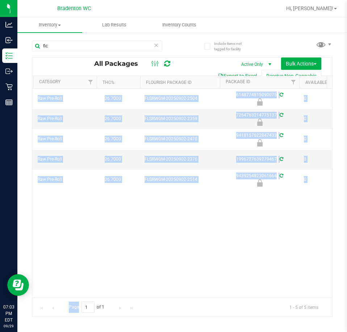
scroll to position [0, 249]
drag, startPoint x: 155, startPoint y: 249, endPoint x: 149, endPoint y: 252, distance: 6.0
click at [155, 251] on div "Action Action Edit attributes Global inventory Locate package Package audit log…" at bounding box center [182, 193] width 300 height 209
click at [131, 281] on div "Action Action Edit attributes Global inventory Locate package Package audit log…" at bounding box center [182, 193] width 300 height 209
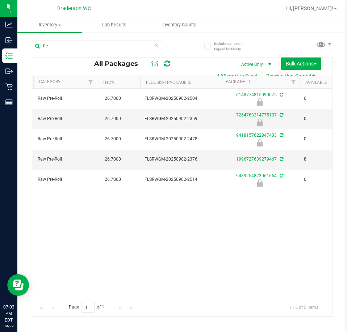
scroll to position [0, 0]
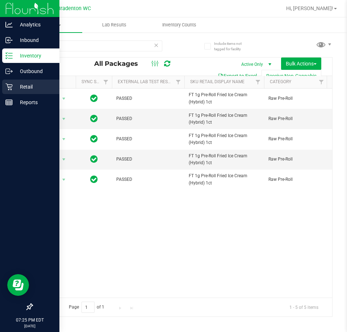
click at [10, 84] on icon at bounding box center [8, 86] width 7 height 7
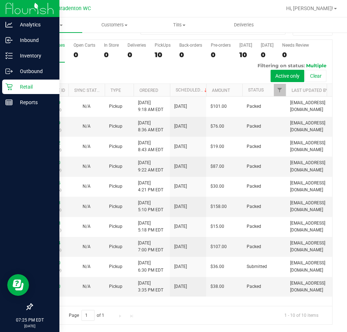
scroll to position [52, 0]
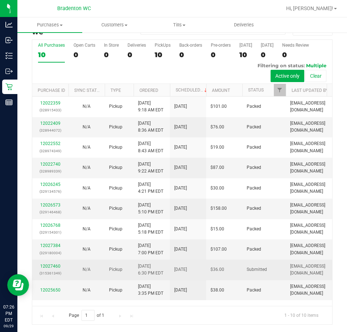
click at [155, 271] on span "[DATE] 6:30 PM EDT" at bounding box center [150, 270] width 25 height 14
click at [53, 265] on link "12027460" at bounding box center [50, 266] width 20 height 5
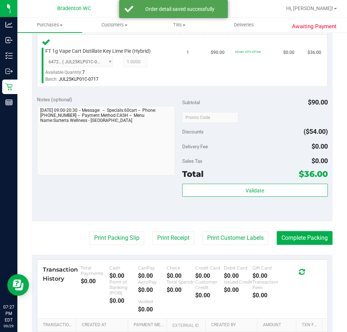
scroll to position [289, 0]
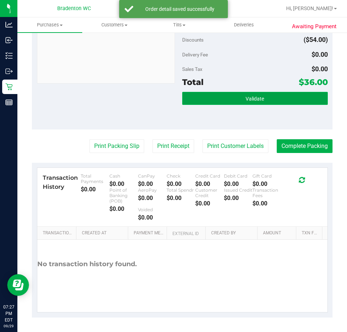
click at [266, 95] on button "Validate" at bounding box center [255, 98] width 146 height 13
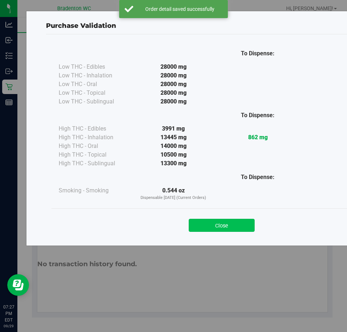
click at [215, 221] on button "Close" at bounding box center [222, 225] width 66 height 13
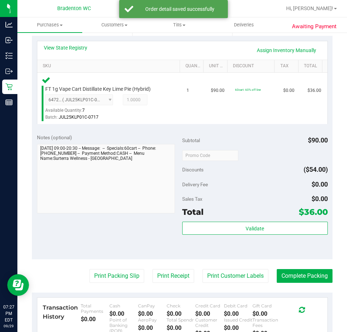
scroll to position [165, 0]
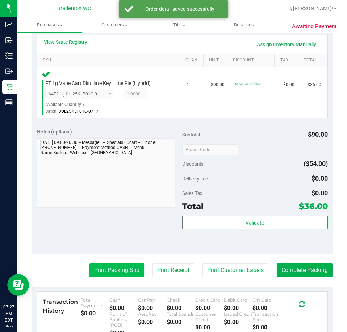
click at [111, 267] on button "Print Packing Slip" at bounding box center [116, 271] width 55 height 14
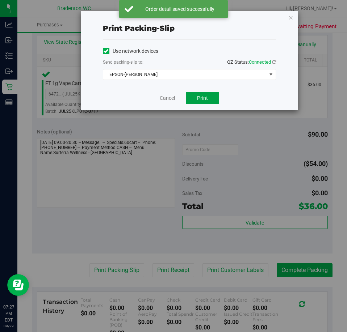
click at [205, 100] on span "Print" at bounding box center [202, 98] width 11 height 6
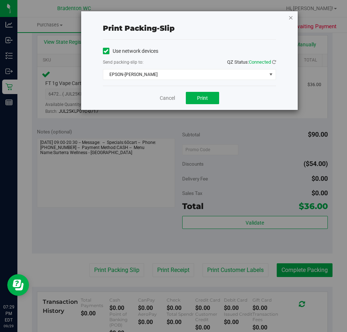
click at [290, 21] on icon "button" at bounding box center [290, 17] width 5 height 9
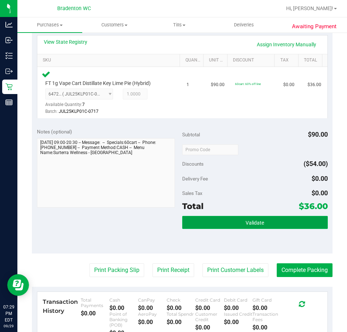
click at [238, 227] on button "Validate" at bounding box center [255, 222] width 146 height 13
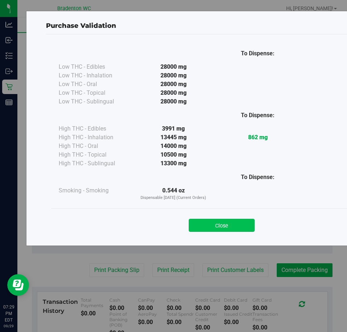
click at [220, 224] on button "Close" at bounding box center [222, 225] width 66 height 13
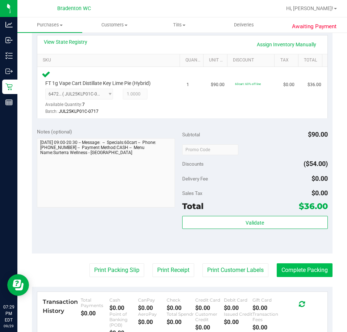
click at [305, 273] on button "Complete Packing" at bounding box center [305, 271] width 56 height 14
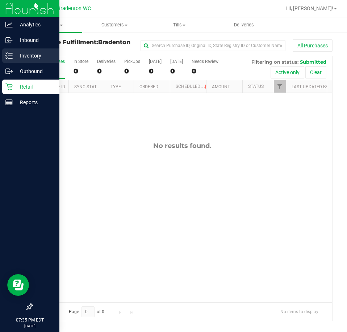
click at [8, 58] on icon at bounding box center [8, 55] width 7 height 7
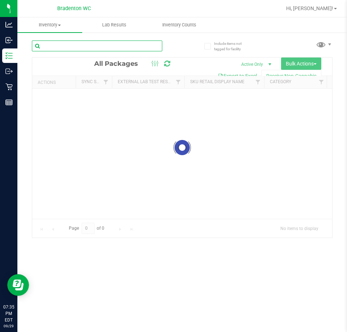
click at [112, 43] on input "text" at bounding box center [97, 46] width 130 height 11
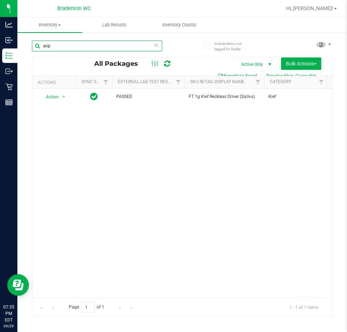
type input "snp"
click at [156, 45] on icon at bounding box center [156, 45] width 5 height 9
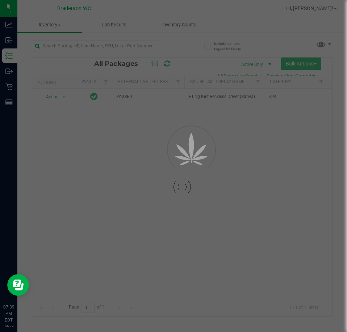
click at [138, 48] on div at bounding box center [173, 166] width 347 height 332
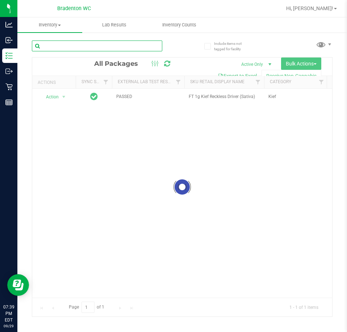
click at [106, 45] on input "text" at bounding box center [97, 46] width 130 height 11
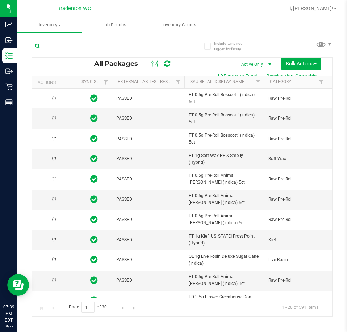
click at [114, 45] on input "text" at bounding box center [97, 46] width 130 height 11
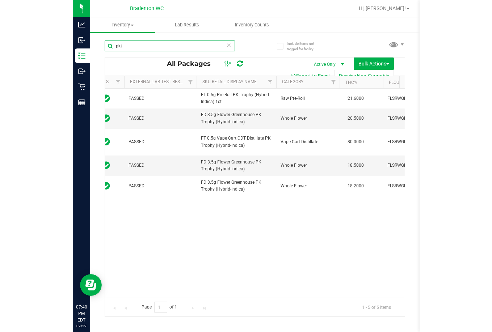
scroll to position [0, 36]
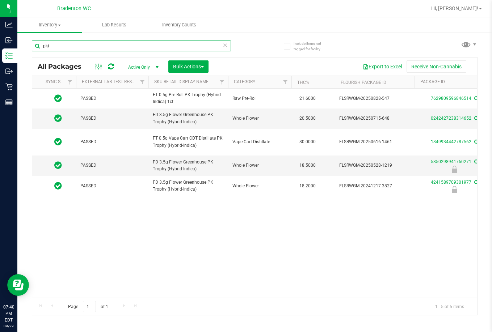
type input "pkt"
click at [225, 45] on icon at bounding box center [225, 45] width 5 height 9
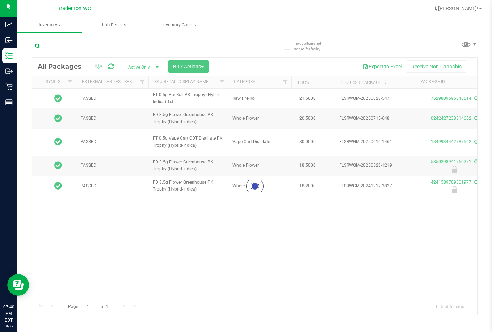
click at [179, 46] on input "text" at bounding box center [131, 46] width 199 height 11
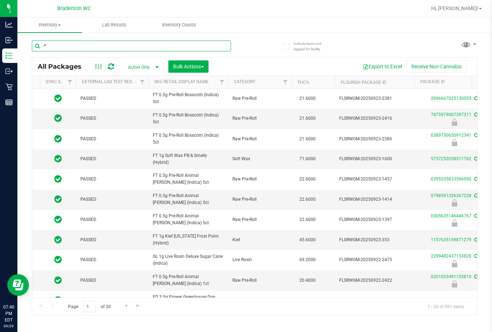
type input "-"
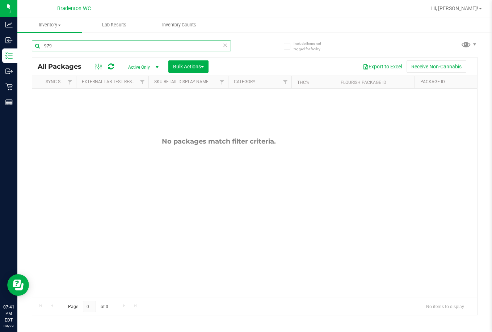
type input "-979"
click at [140, 66] on span "Active Only" at bounding box center [142, 67] width 40 height 10
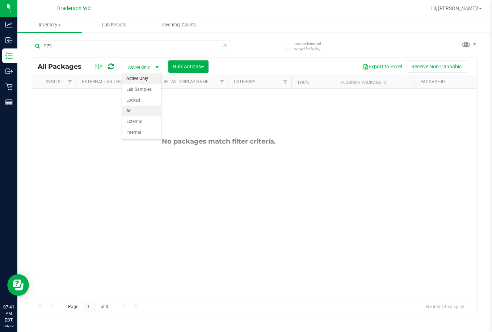
click at [136, 112] on li "All" at bounding box center [141, 111] width 39 height 11
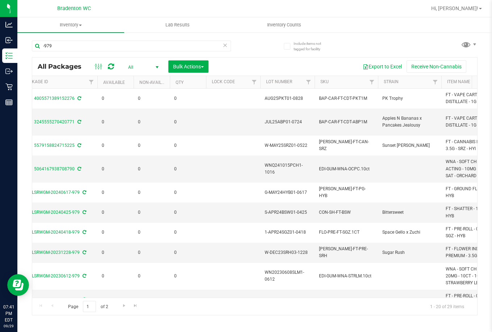
scroll to position [0, 120]
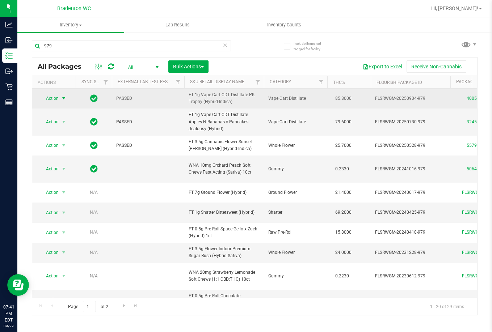
click at [56, 97] on span "Action" at bounding box center [49, 98] width 20 height 10
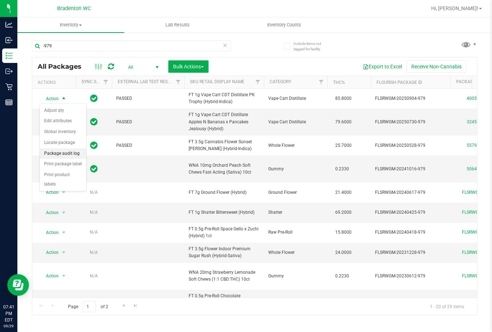
click at [75, 156] on li "Package audit log" at bounding box center [63, 153] width 46 height 11
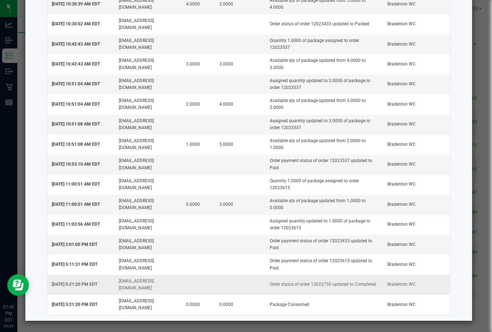
click at [306, 286] on td "Order status of order 12022750 updated to Completed" at bounding box center [324, 285] width 118 height 20
copy td "12022750"
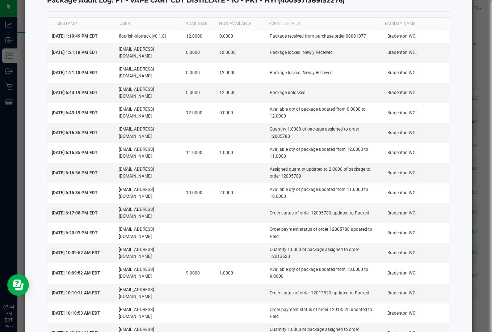
scroll to position [0, 0]
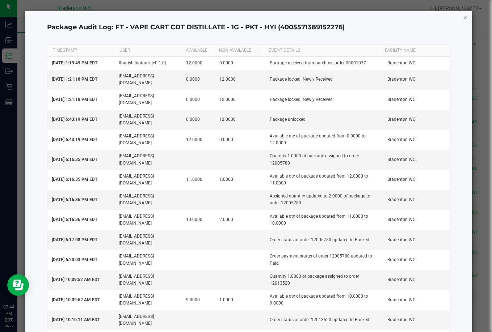
click at [463, 18] on icon "button" at bounding box center [465, 17] width 5 height 9
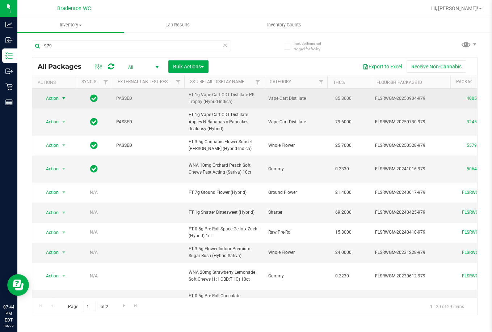
click at [59, 101] on span "select" at bounding box center [63, 98] width 9 height 10
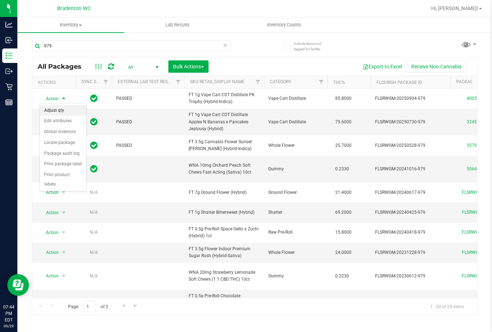
click at [67, 112] on li "Adjust qty" at bounding box center [63, 110] width 46 height 11
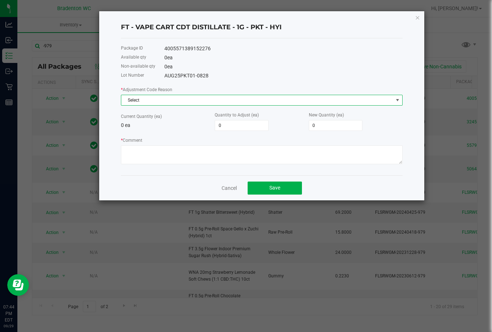
click at [281, 105] on span "Select" at bounding box center [262, 100] width 282 height 11
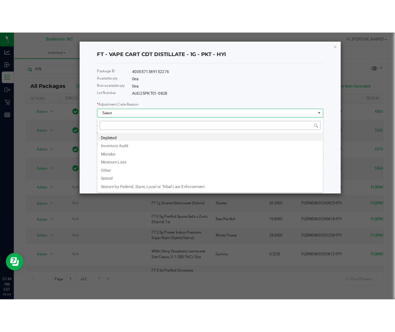
scroll to position [11, 282]
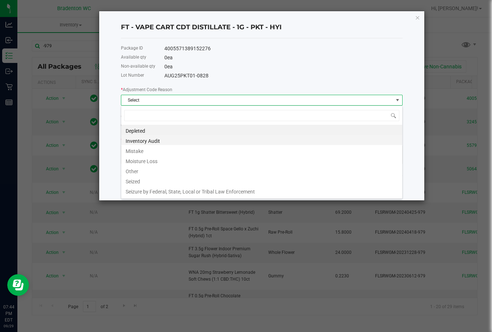
click at [199, 143] on li "Inventory Audit" at bounding box center [261, 140] width 281 height 10
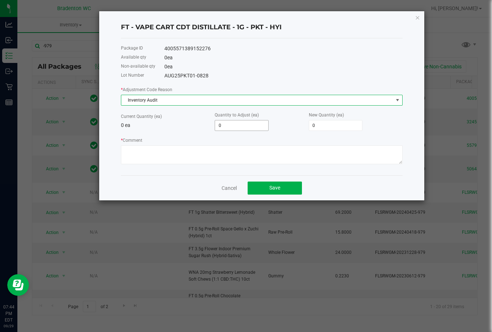
click at [241, 121] on input "0" at bounding box center [241, 126] width 53 height 10
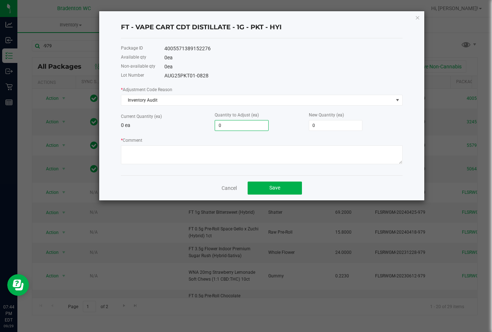
type input "1"
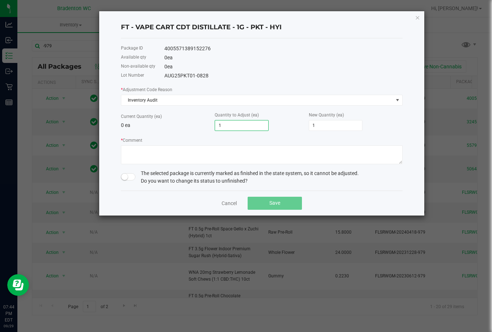
type input "1"
click at [289, 76] on div "AUG25PKT01-0828" at bounding box center [283, 76] width 238 height 8
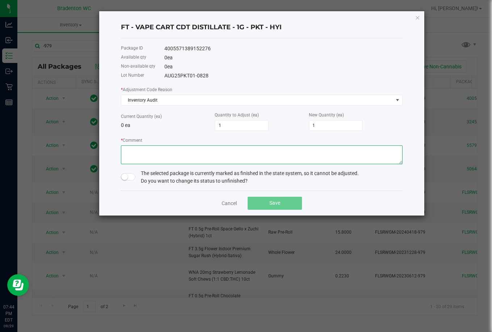
click at [236, 163] on textarea "* Comment" at bounding box center [262, 155] width 282 height 19
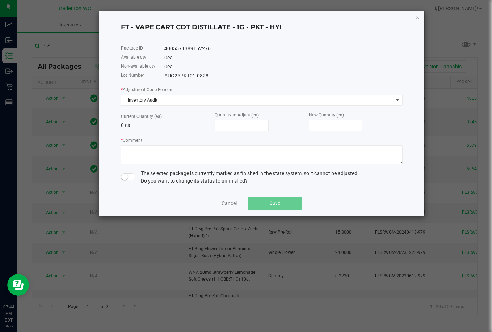
click at [180, 182] on span "The selected package is currently marked as finished in the state system, so it…" at bounding box center [250, 177] width 218 height 15
click at [130, 177] on span at bounding box center [128, 176] width 14 height 7
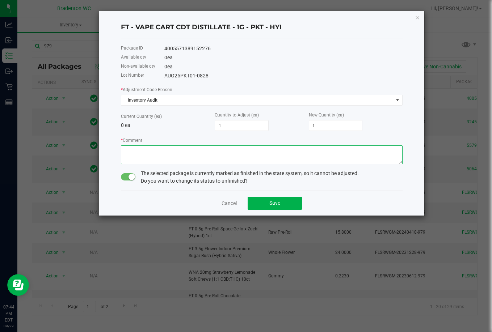
click at [144, 160] on textarea "* Comment" at bounding box center [262, 155] width 282 height 19
click at [192, 150] on textarea "* Comment" at bounding box center [262, 155] width 282 height 19
type textarea "flourish recorded as consumed adjusting to what we have in store"
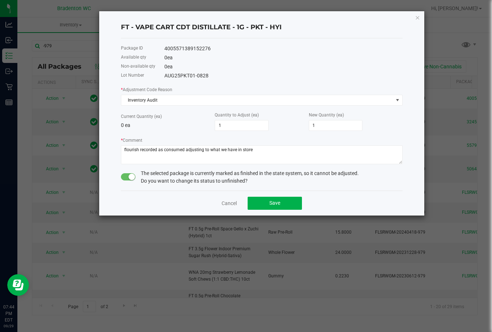
click at [279, 188] on div "Package ID 4005571389152276 Available qty 0 ea Non-available qty 0 ea Lot Numbe…" at bounding box center [262, 114] width 282 height 152
click at [273, 205] on span "Save" at bounding box center [274, 203] width 11 height 6
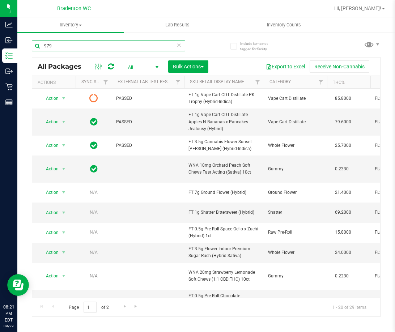
click at [90, 44] on input "-979" at bounding box center [109, 46] width 154 height 11
type input "-"
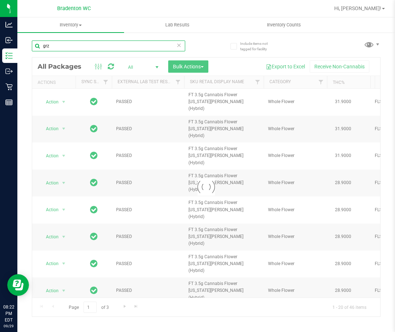
type input "grz"
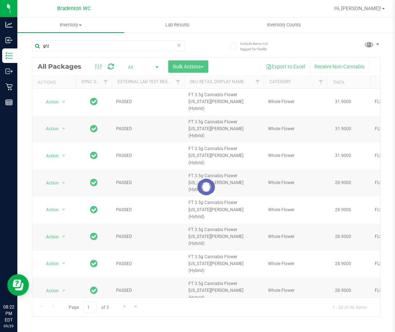
click at [157, 67] on div at bounding box center [206, 187] width 348 height 259
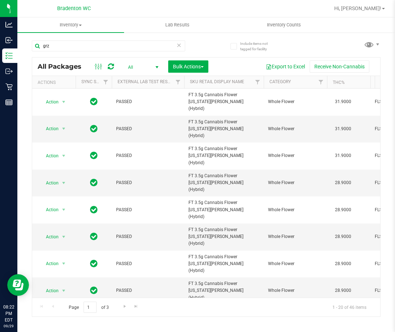
click at [157, 67] on span "select" at bounding box center [157, 67] width 6 height 6
click at [144, 77] on li "Active Only" at bounding box center [141, 79] width 39 height 11
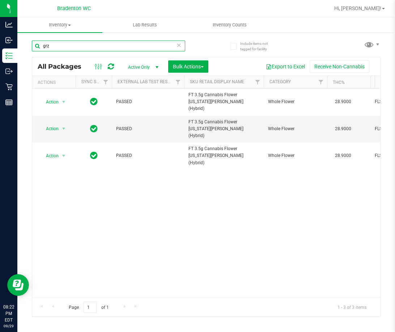
click at [102, 43] on input "grz" at bounding box center [109, 46] width 154 height 11
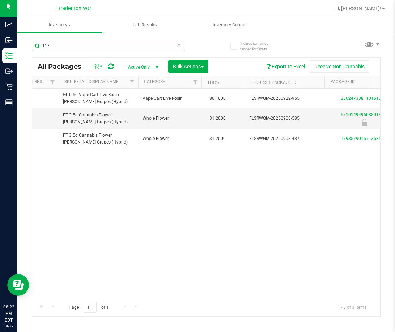
scroll to position [0, 198]
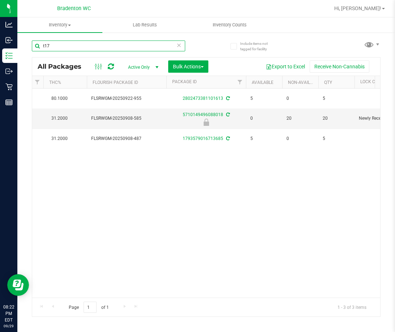
click at [141, 50] on input "t17" at bounding box center [109, 46] width 154 height 11
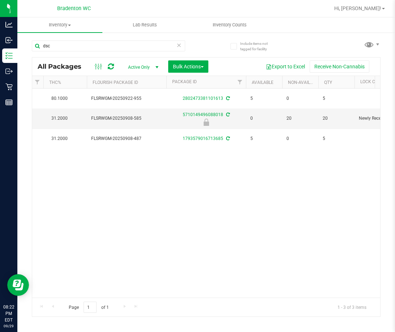
click at [99, 204] on div "Action Action Adjust qty Create package Edit attributes Global inventory Locate…" at bounding box center [206, 193] width 348 height 209
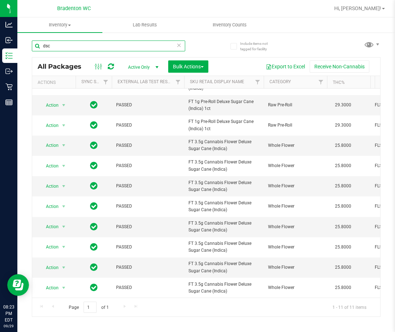
click at [105, 50] on input "dsc" at bounding box center [109, 46] width 154 height 11
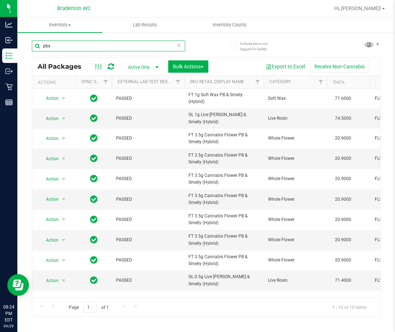
click at [122, 47] on input "pbs" at bounding box center [109, 46] width 154 height 11
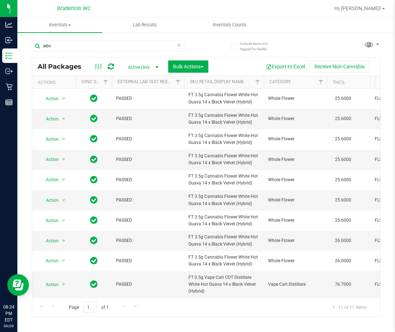
click at [236, 74] on div "All Packages Active Only Active Only Lab Samples Locked All External Internal B…" at bounding box center [206, 67] width 348 height 18
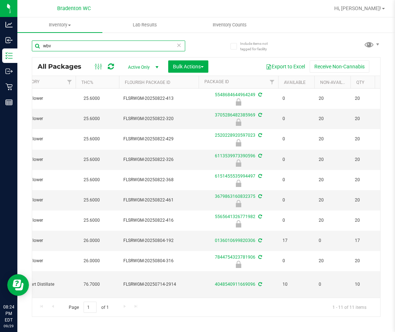
click at [78, 46] on input "wbv" at bounding box center [109, 46] width 154 height 11
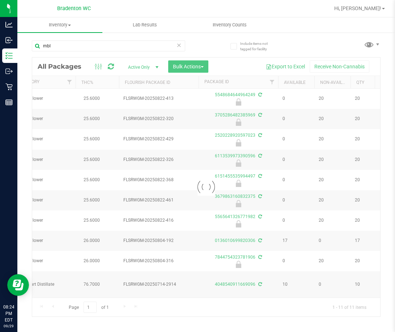
click at [195, 45] on div "mbl" at bounding box center [119, 45] width 175 height 23
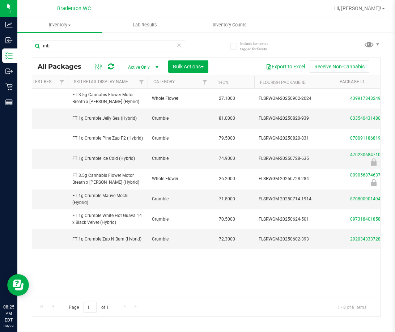
scroll to position [0, 121]
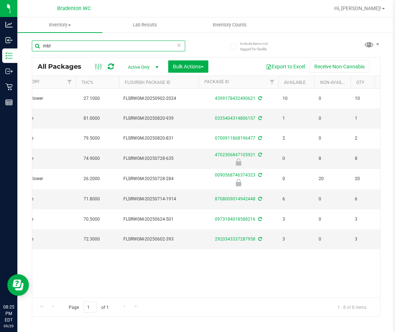
click at [129, 43] on input "mbl" at bounding box center [109, 46] width 154 height 11
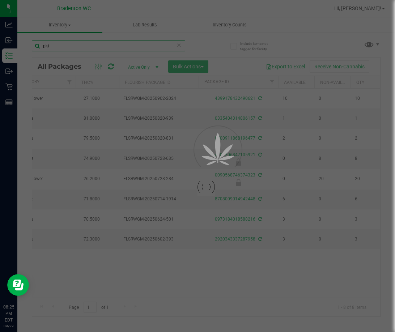
type input "pkt"
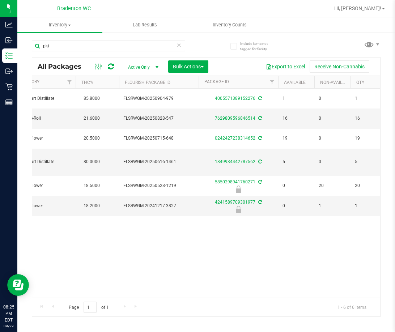
click at [222, 255] on div "Action Action Adjust qty Create package Edit attributes Global inventory Locate…" at bounding box center [206, 193] width 348 height 209
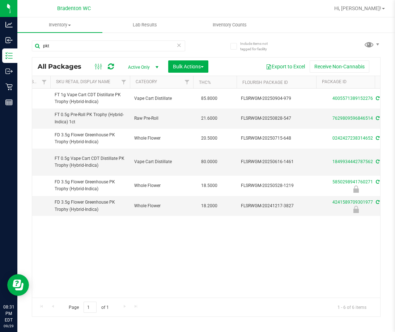
click at [161, 12] on div at bounding box center [230, 8] width 200 height 14
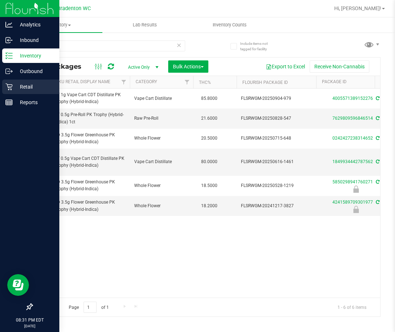
click at [13, 91] on p "Retail" at bounding box center [34, 87] width 43 height 9
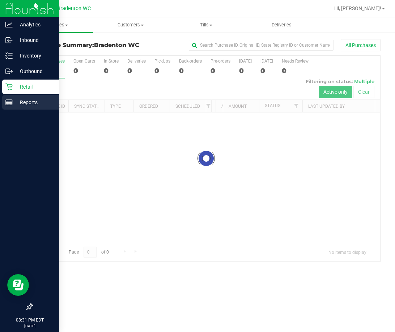
click at [29, 107] on div "Reports" at bounding box center [30, 102] width 57 height 14
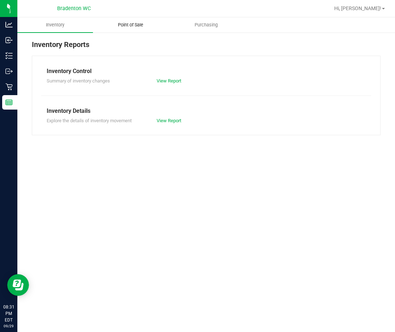
click at [135, 24] on span "Point of Sale" at bounding box center [130, 25] width 45 height 7
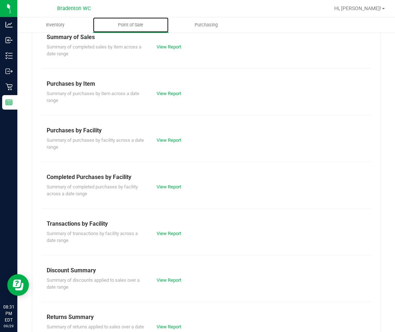
scroll to position [98, 0]
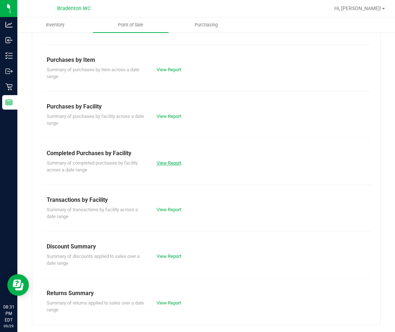
click at [168, 161] on link "View Report" at bounding box center [169, 162] width 25 height 5
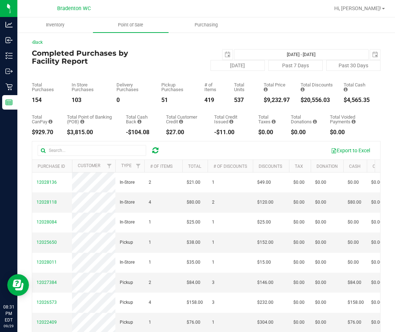
click at [97, 55] on h4 "Completed Purchases by Facility Report" at bounding box center [90, 57] width 116 height 16
click at [42, 44] on link "Back" at bounding box center [37, 42] width 11 height 5
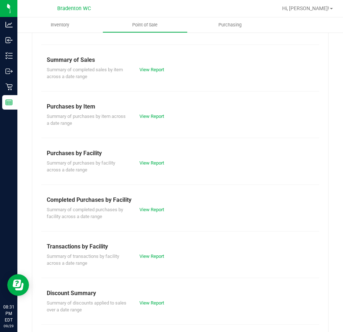
scroll to position [98, 0]
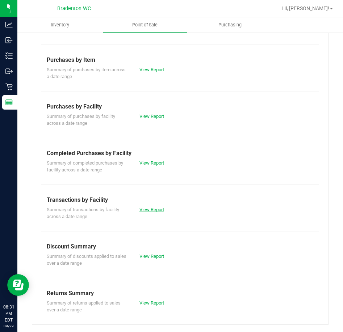
click at [144, 208] on link "View Report" at bounding box center [151, 209] width 25 height 5
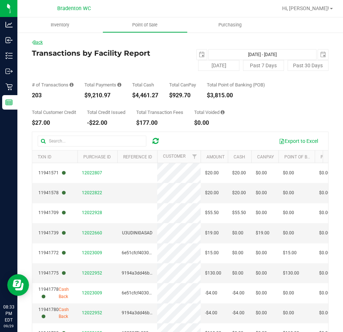
click at [43, 42] on link "Back" at bounding box center [37, 42] width 11 height 5
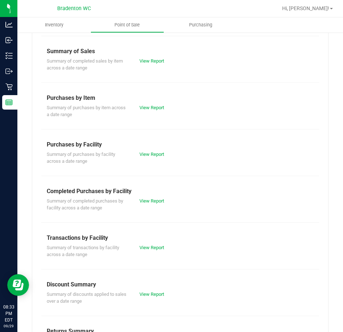
scroll to position [98, 0]
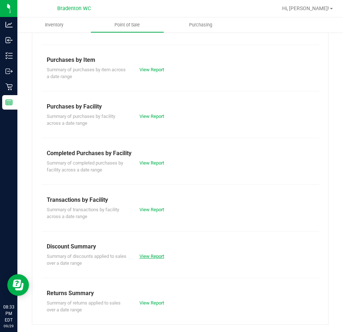
click at [150, 258] on link "View Report" at bounding box center [151, 256] width 25 height 5
